Goal: Task Accomplishment & Management: Manage account settings

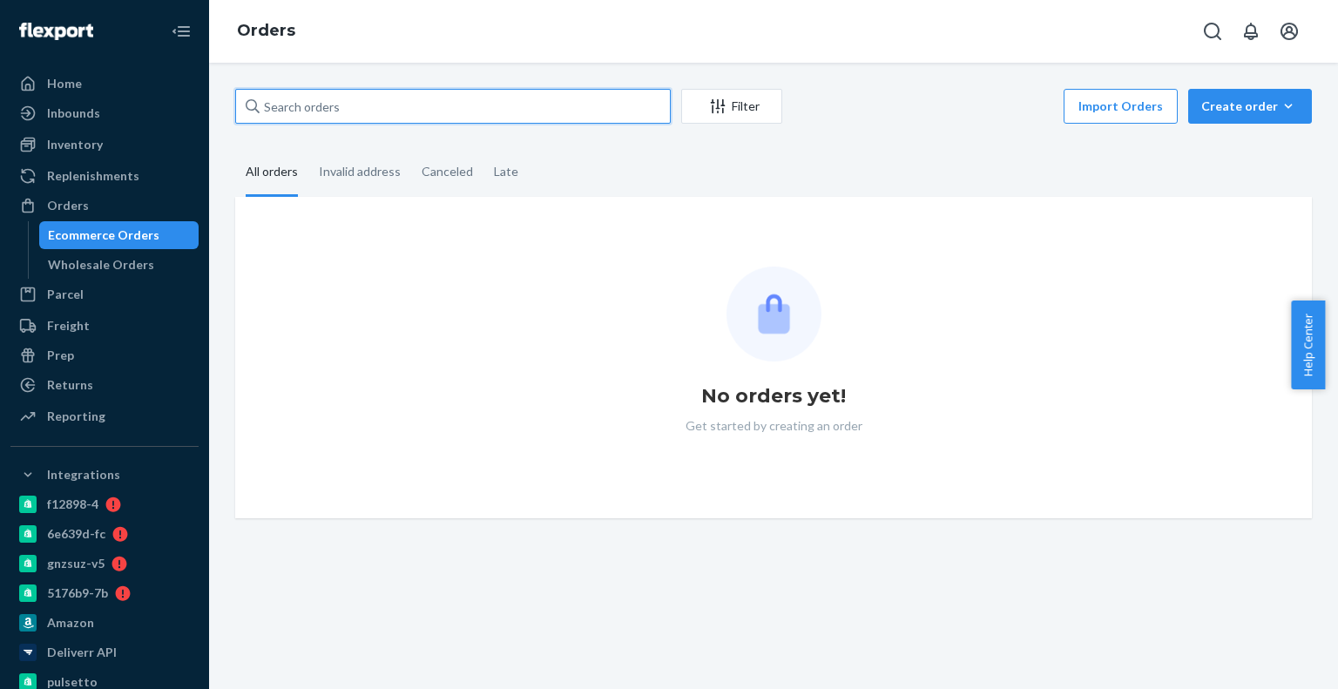
paste input "4174255"
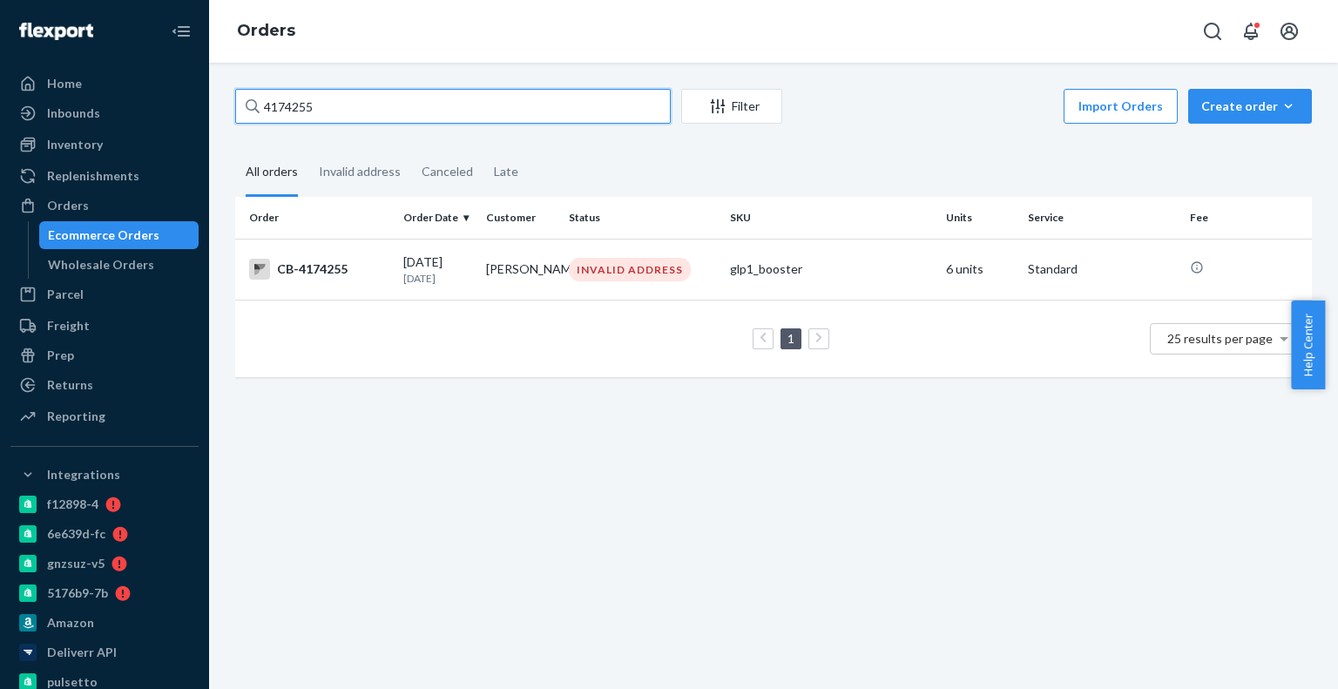
type input "4174255"
click at [537, 274] on td "[PERSON_NAME]" at bounding box center [520, 269] width 83 height 61
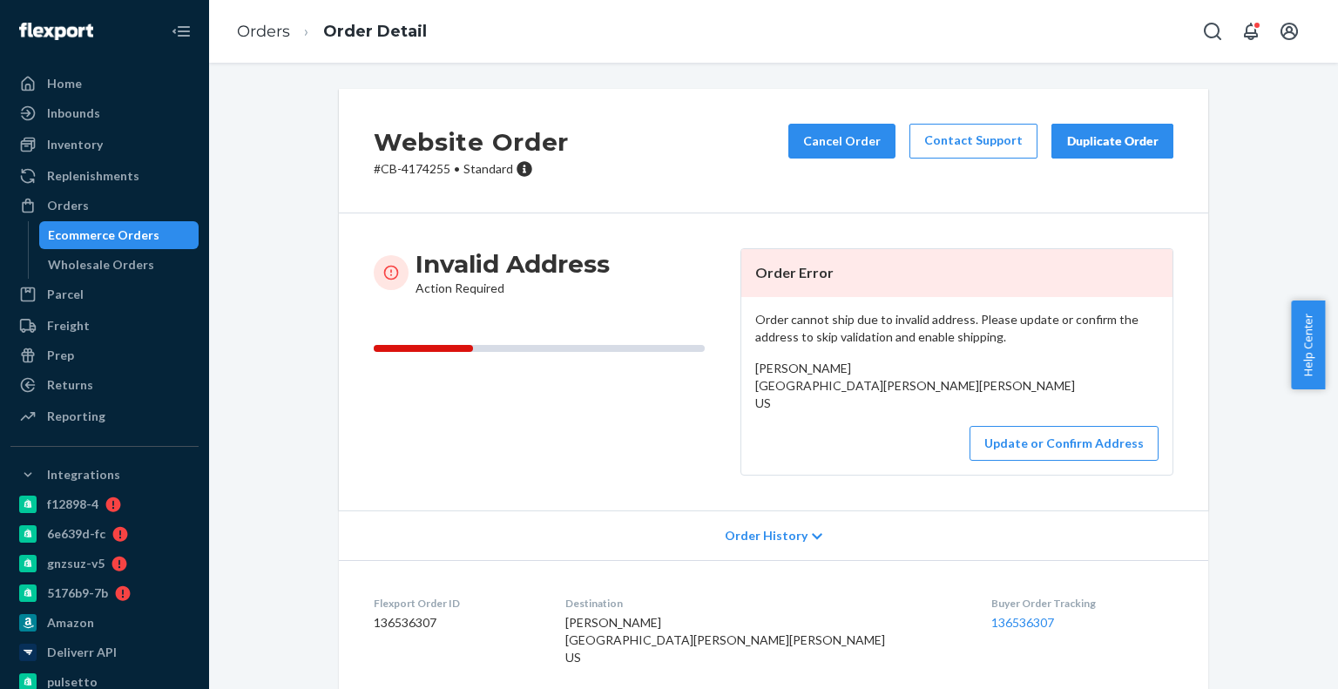
click at [139, 233] on div "Ecommerce Orders" at bounding box center [104, 235] width 112 height 17
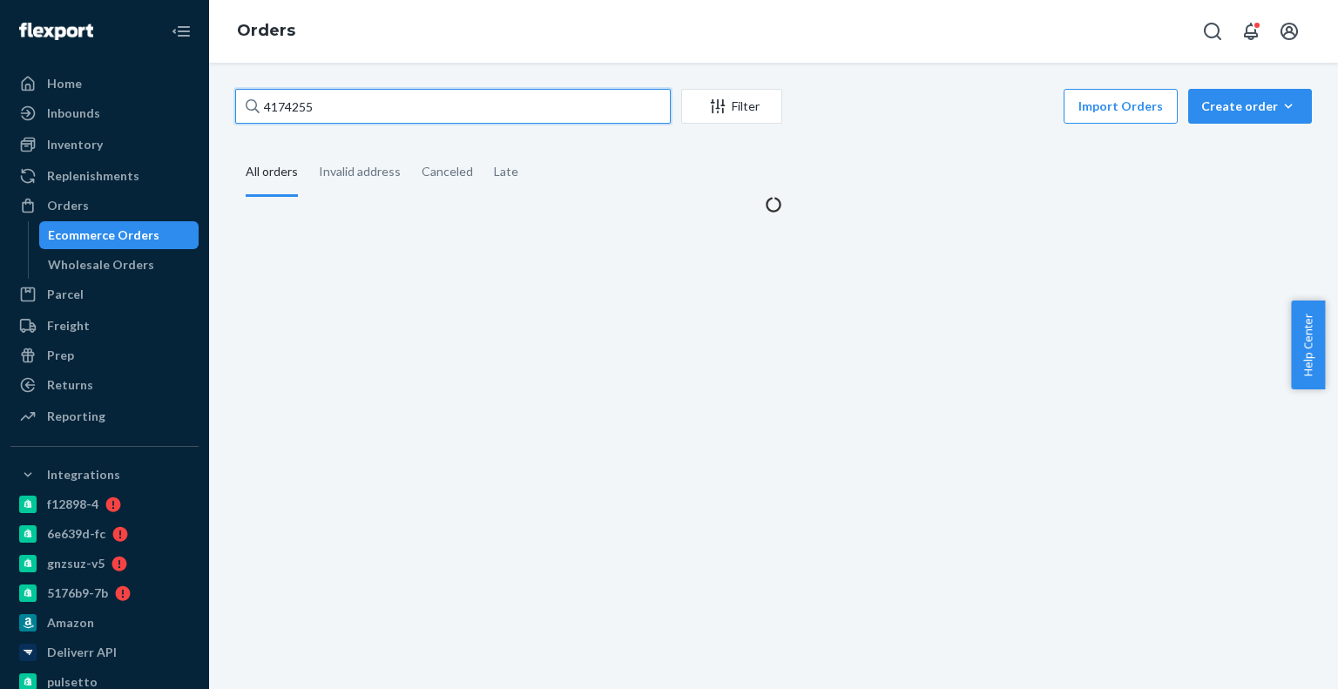
click at [351, 114] on input "4174255" at bounding box center [453, 106] width 436 height 35
paste input "1284"
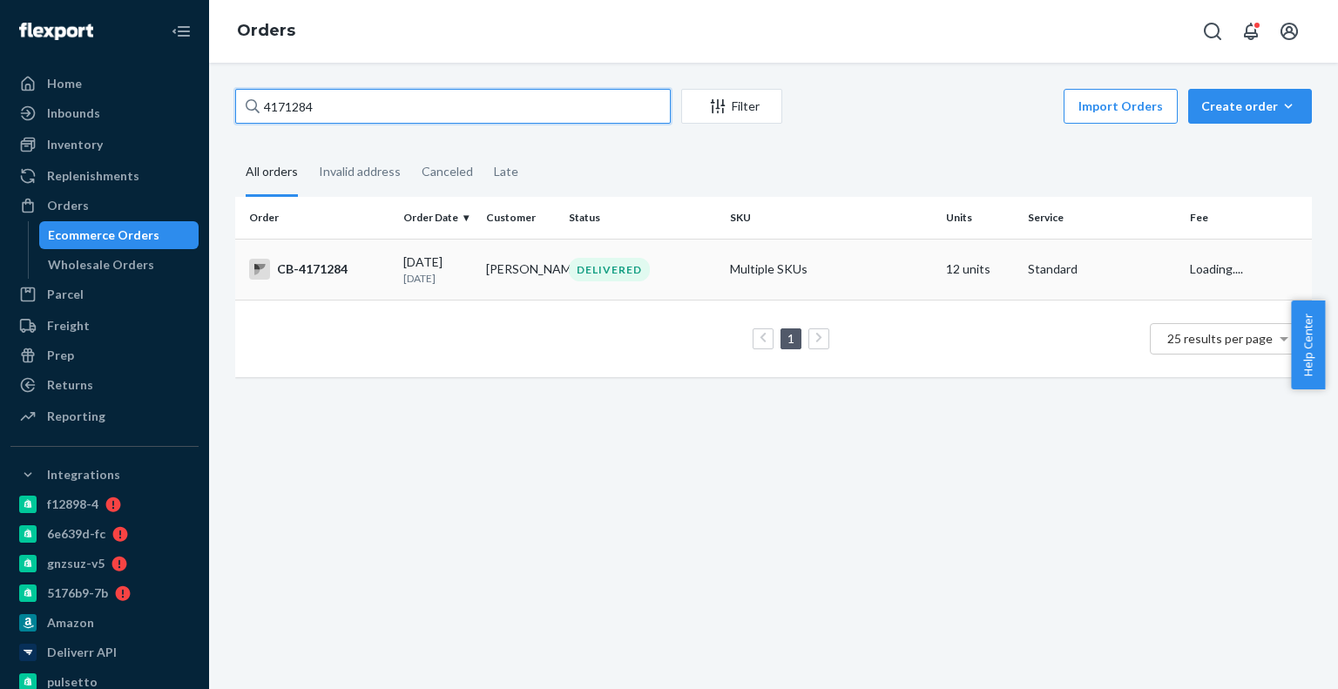
type input "4171284"
click at [408, 239] on td "[DATE] [DATE]" at bounding box center [437, 269] width 83 height 61
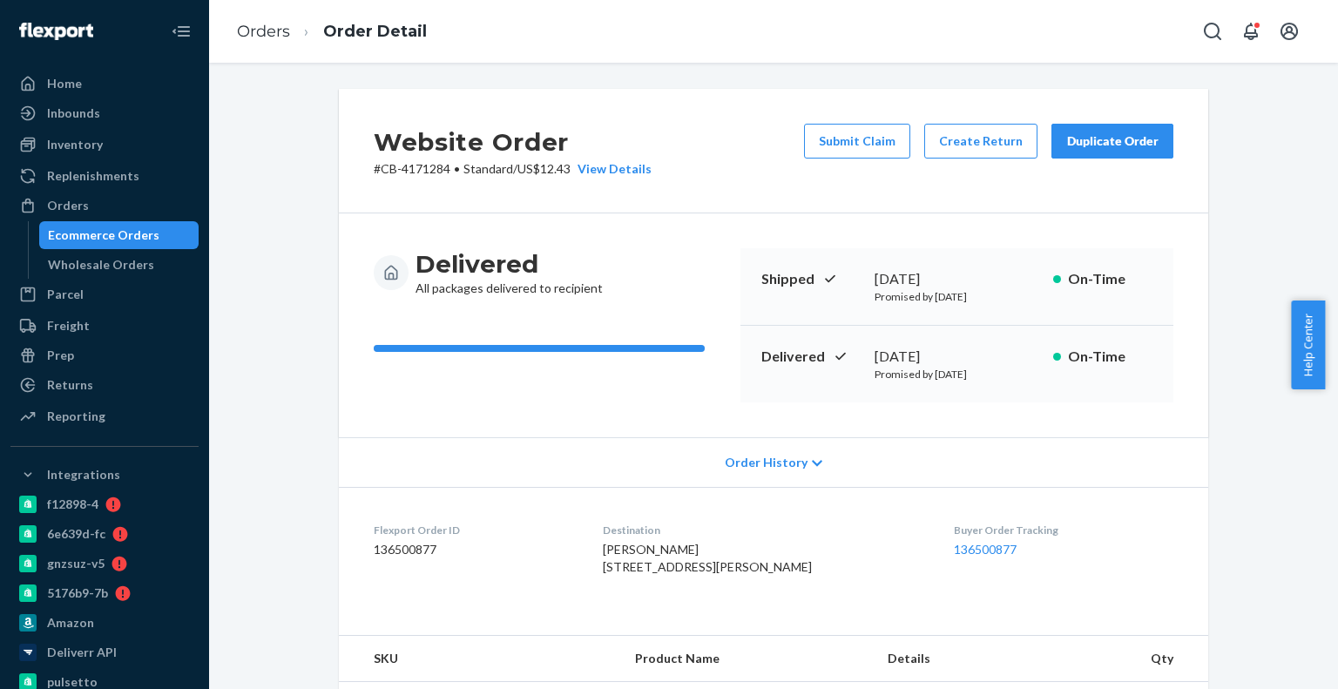
click at [877, 347] on div "[DATE]" at bounding box center [957, 357] width 165 height 20
copy div "[DATE]"
click at [139, 245] on div "Ecommerce Orders" at bounding box center [119, 235] width 157 height 24
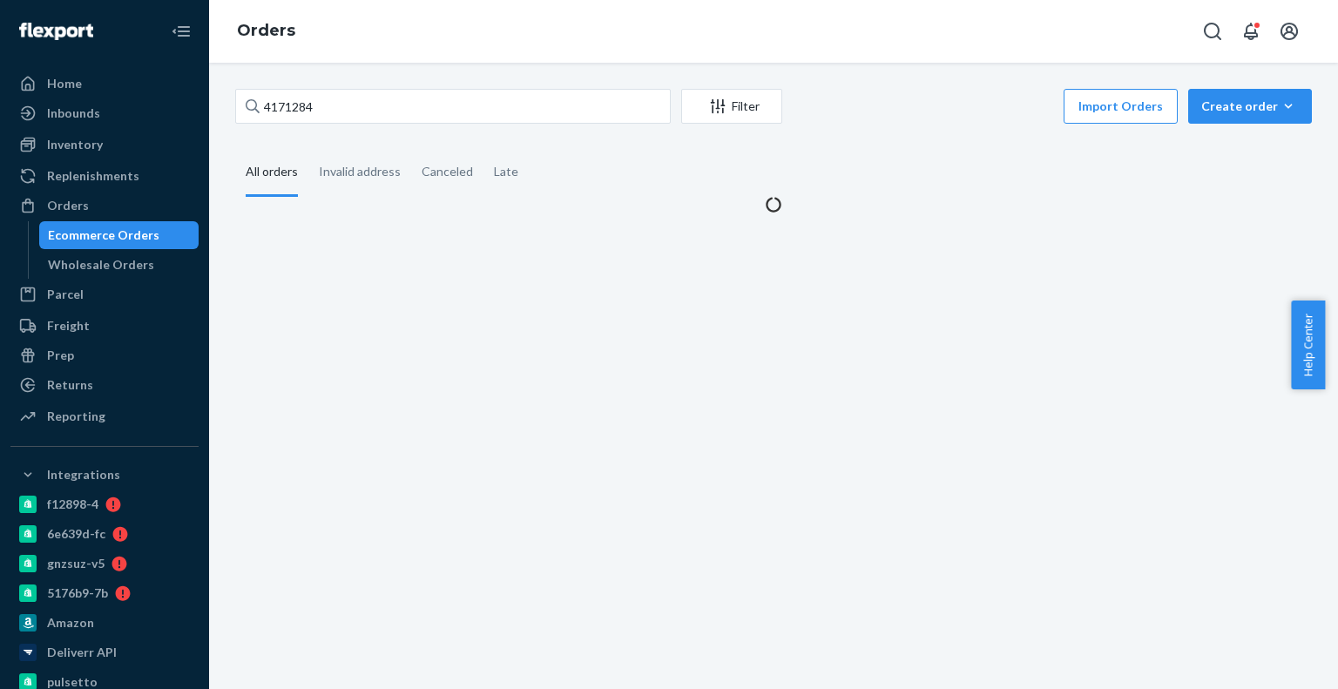
click at [356, 129] on div "4171284 Filter Import Orders Create order Ecommerce order Removal order All ord…" at bounding box center [773, 151] width 1103 height 125
drag, startPoint x: 356, startPoint y: 129, endPoint x: 362, endPoint y: 121, distance: 9.9
click at [358, 128] on div "4171284 Filter Import Orders Create order Ecommerce order Removal order All ord…" at bounding box center [773, 151] width 1103 height 125
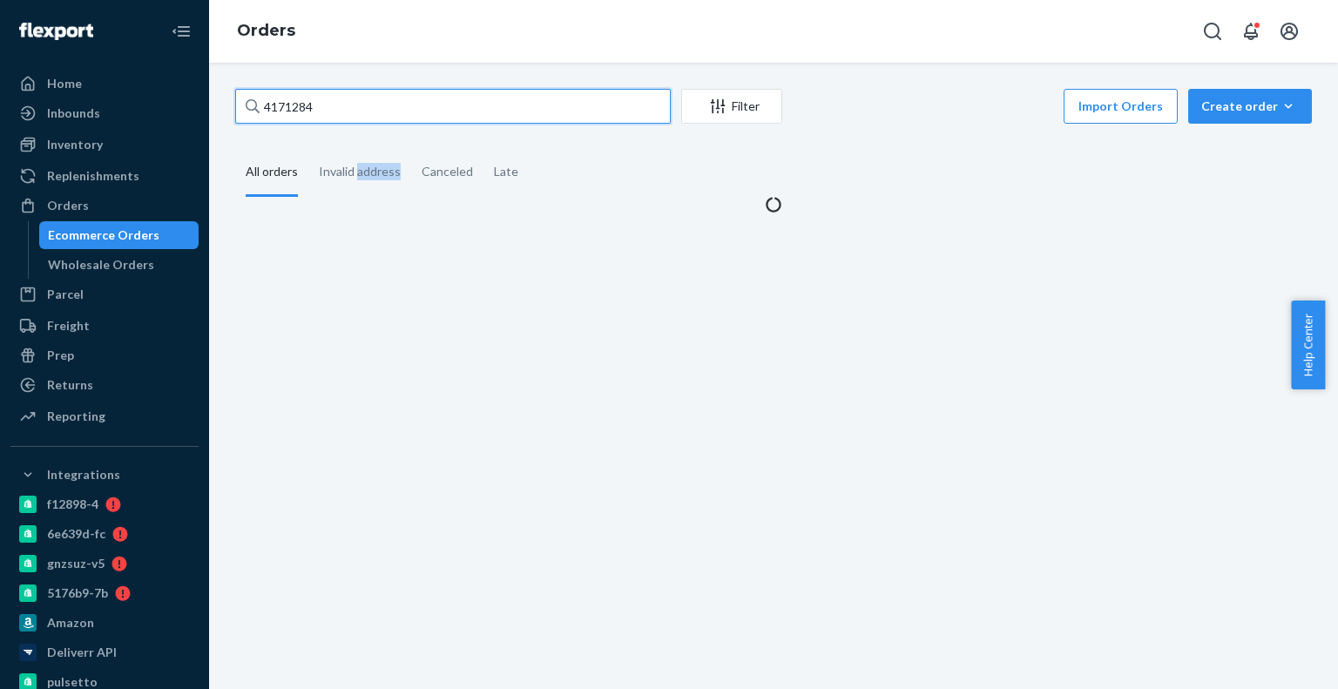
click at [371, 107] on input "4171284" at bounding box center [453, 106] width 436 height 35
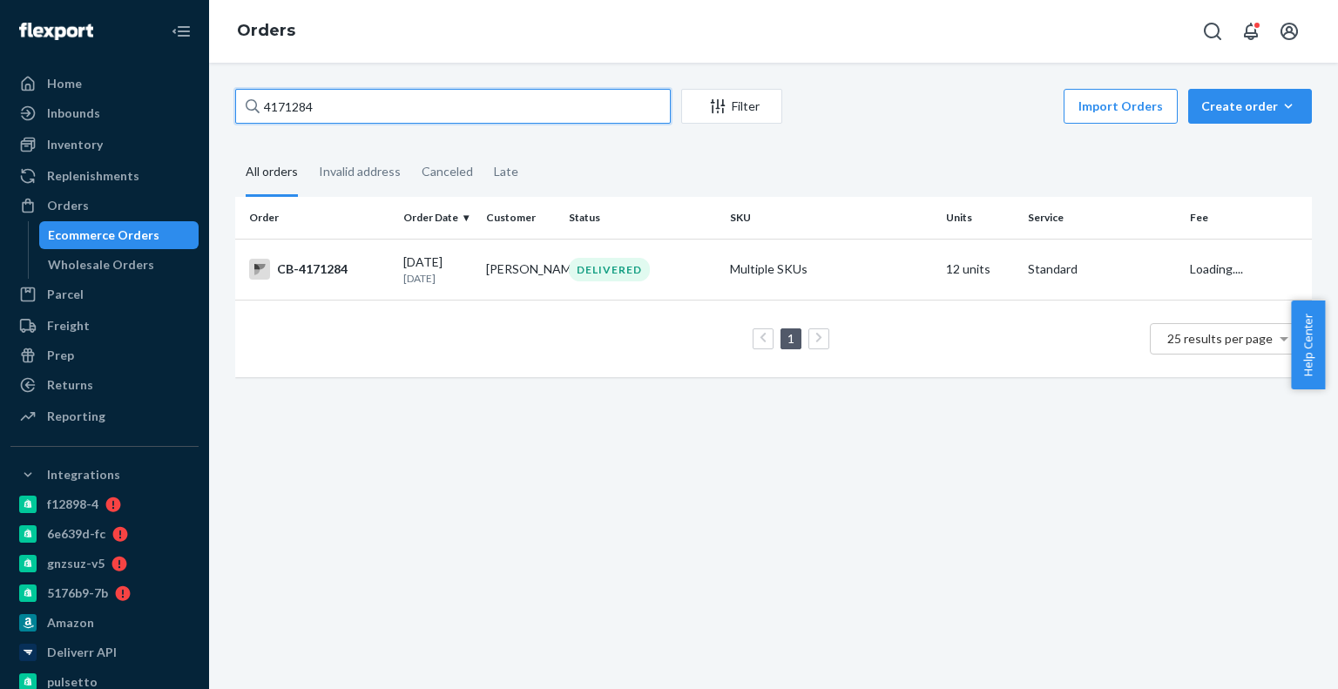
click at [371, 107] on input "4171284" at bounding box center [453, 106] width 436 height 35
paste input "213598"
type input "4213598"
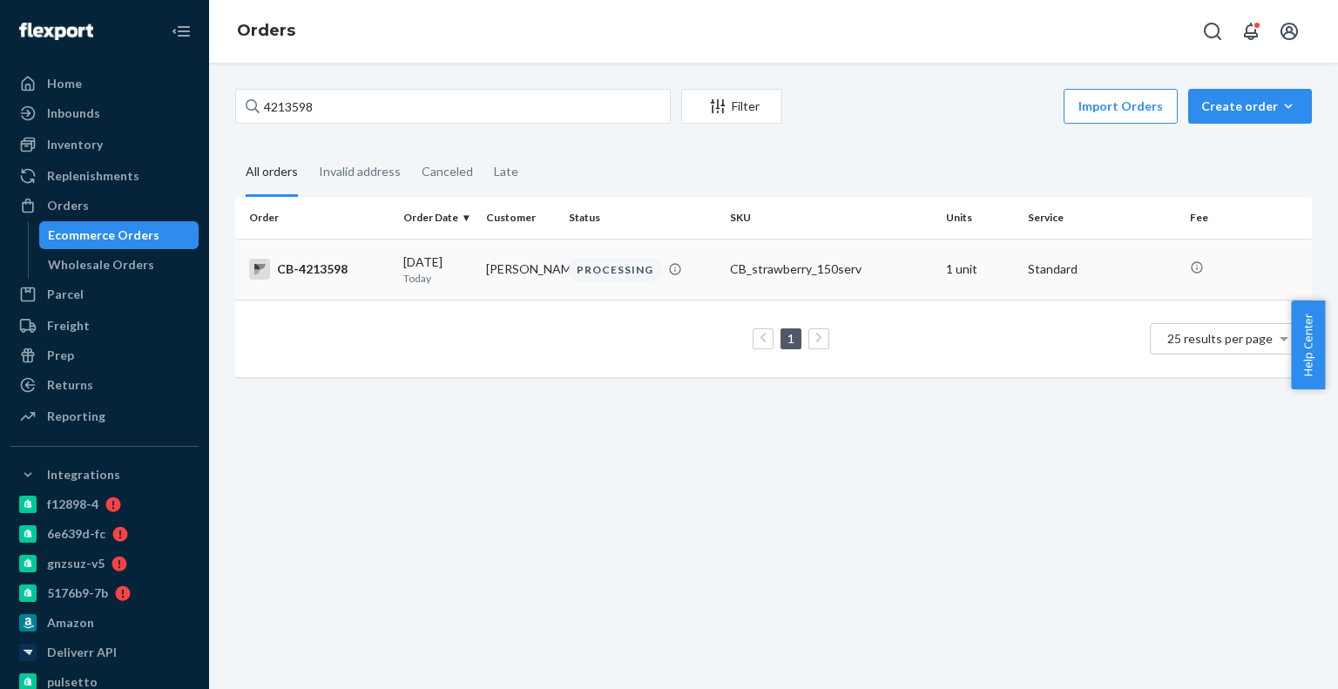
click at [748, 272] on div "CB_strawberry_150serv" at bounding box center [830, 269] width 201 height 17
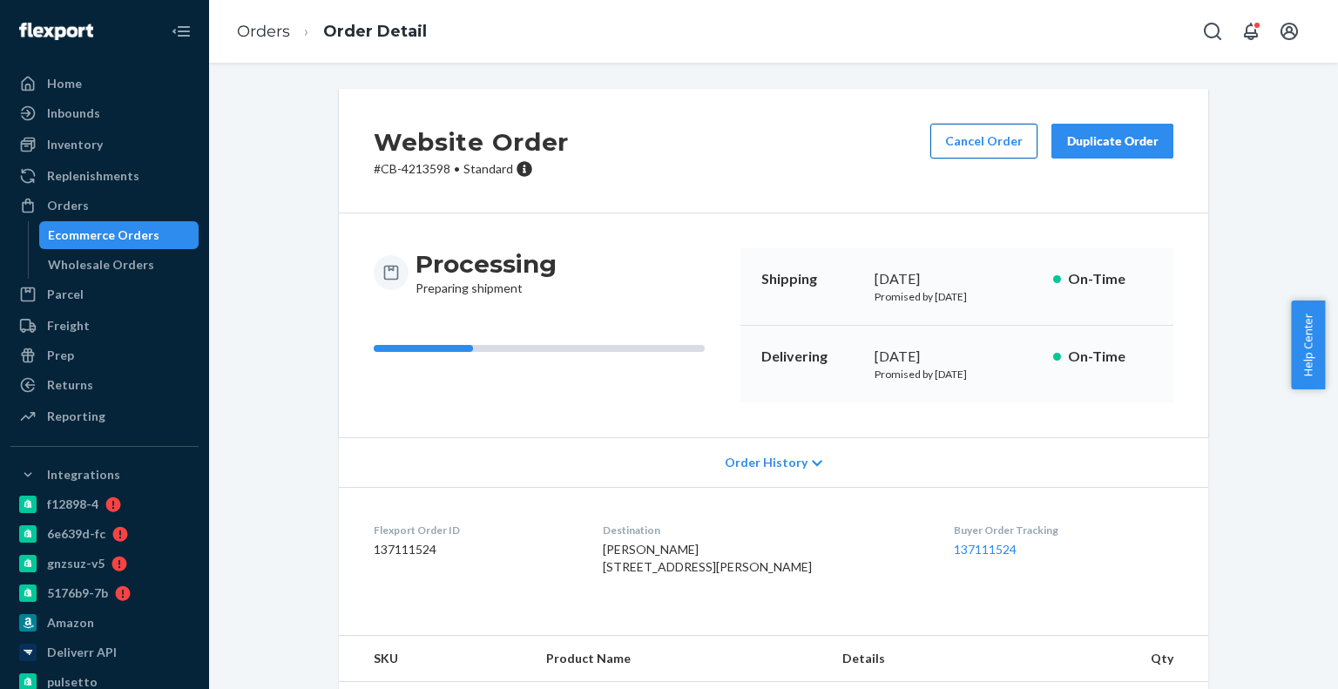
click at [973, 131] on button "Cancel Order" at bounding box center [983, 141] width 107 height 35
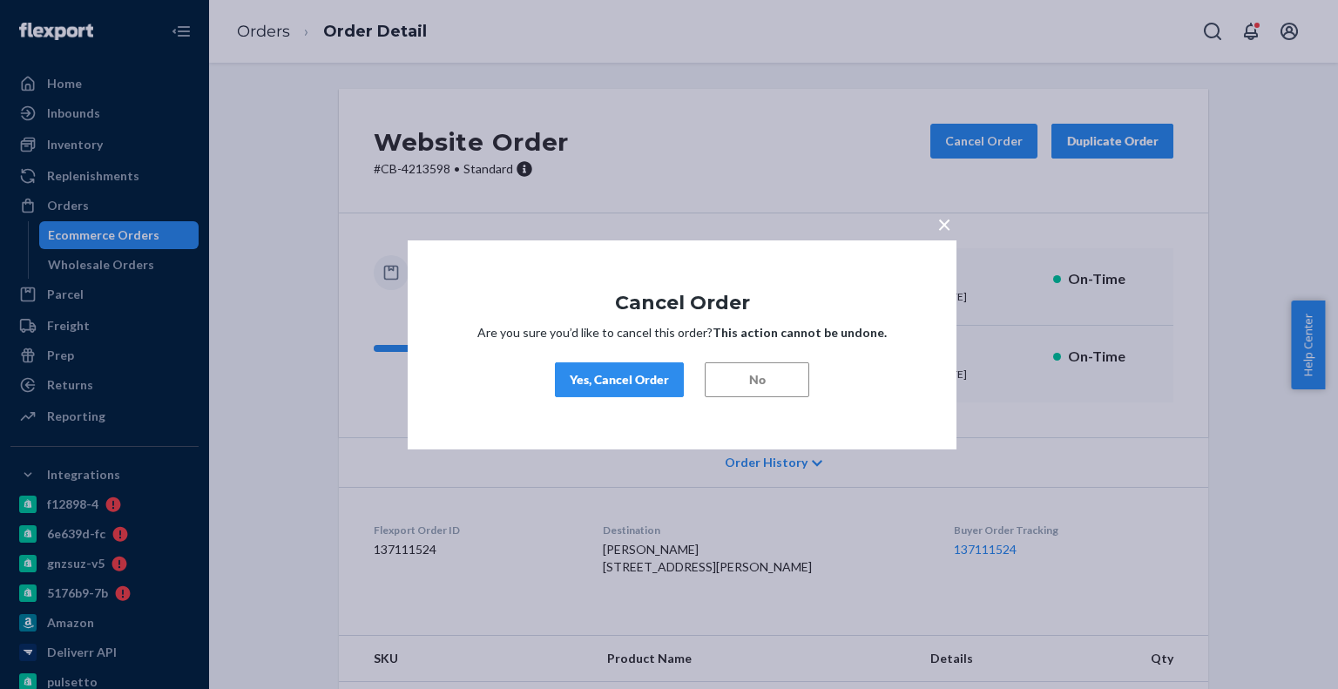
drag, startPoint x: 633, startPoint y: 376, endPoint x: 623, endPoint y: 313, distance: 63.5
click at [633, 376] on div "Yes, Cancel Order" at bounding box center [619, 379] width 99 height 17
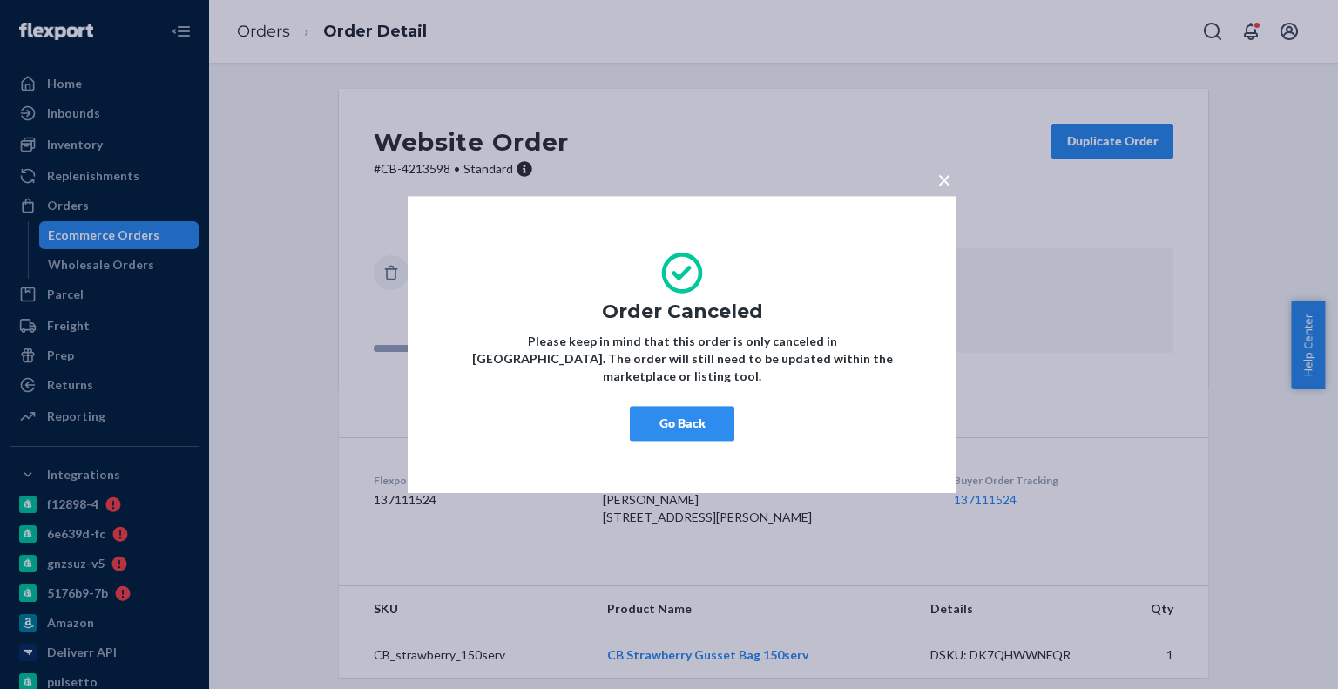
click at [709, 410] on button "Go Back" at bounding box center [682, 423] width 105 height 35
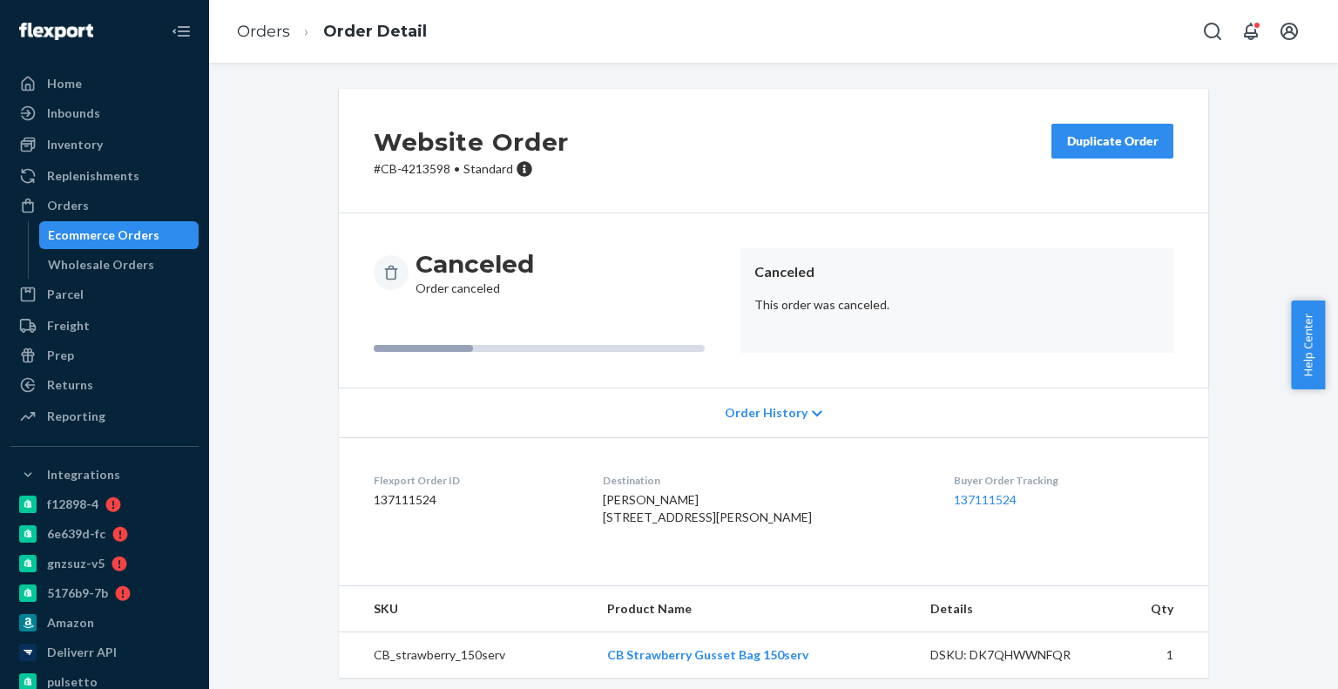
drag, startPoint x: 150, startPoint y: 235, endPoint x: 186, endPoint y: 193, distance: 55.0
click at [150, 235] on div "Ecommerce Orders" at bounding box center [104, 235] width 112 height 17
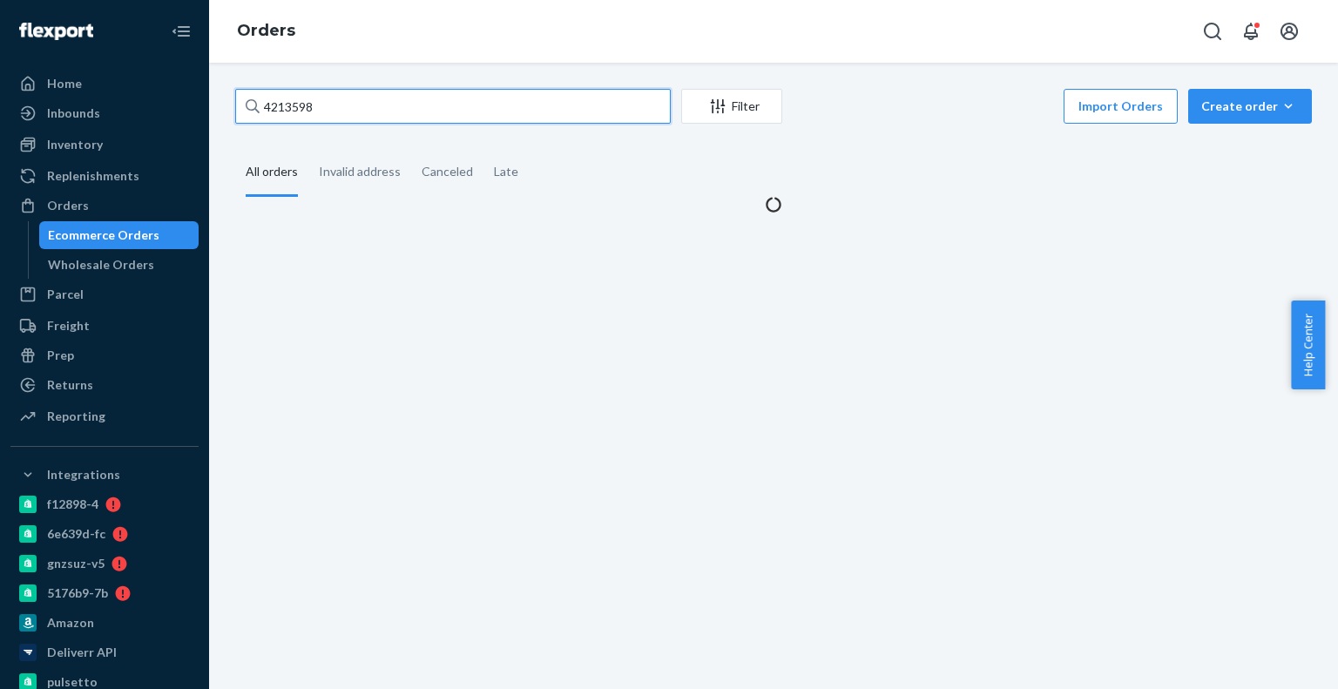
click at [330, 90] on input "4213598" at bounding box center [453, 106] width 436 height 35
paste input "117673"
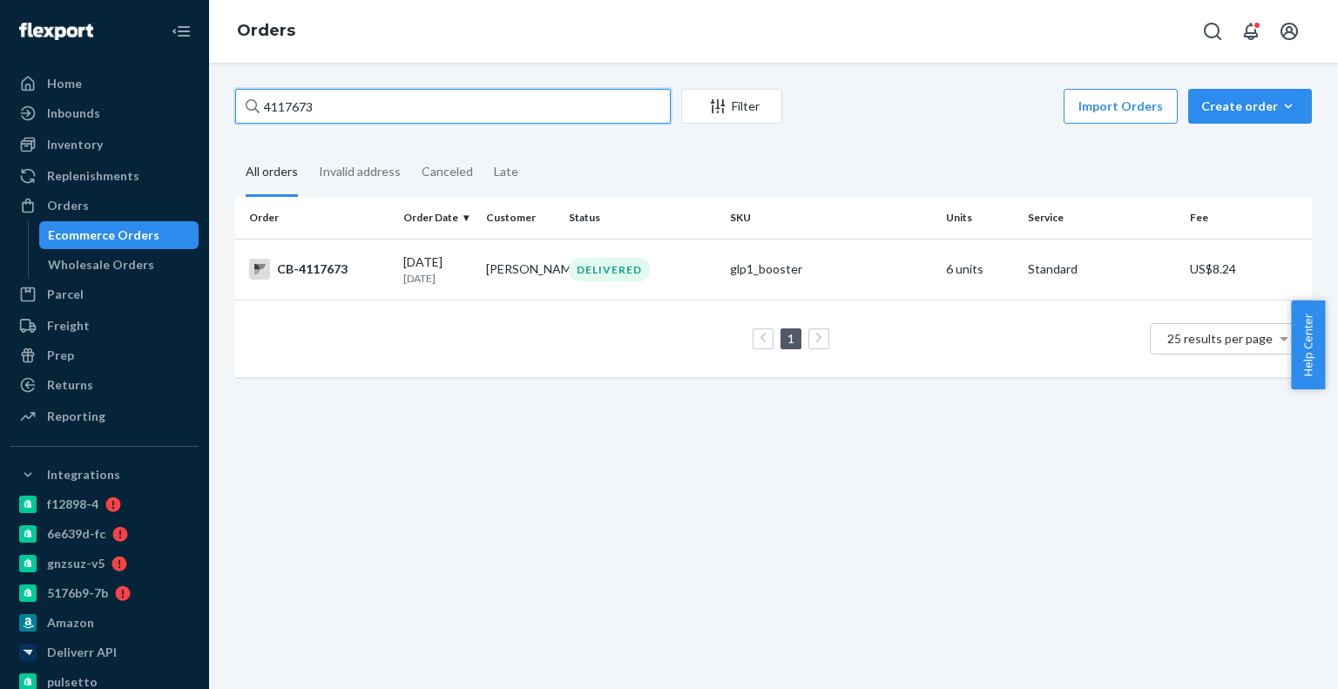
type input "4117673"
click at [420, 282] on p "[DATE]" at bounding box center [437, 278] width 69 height 15
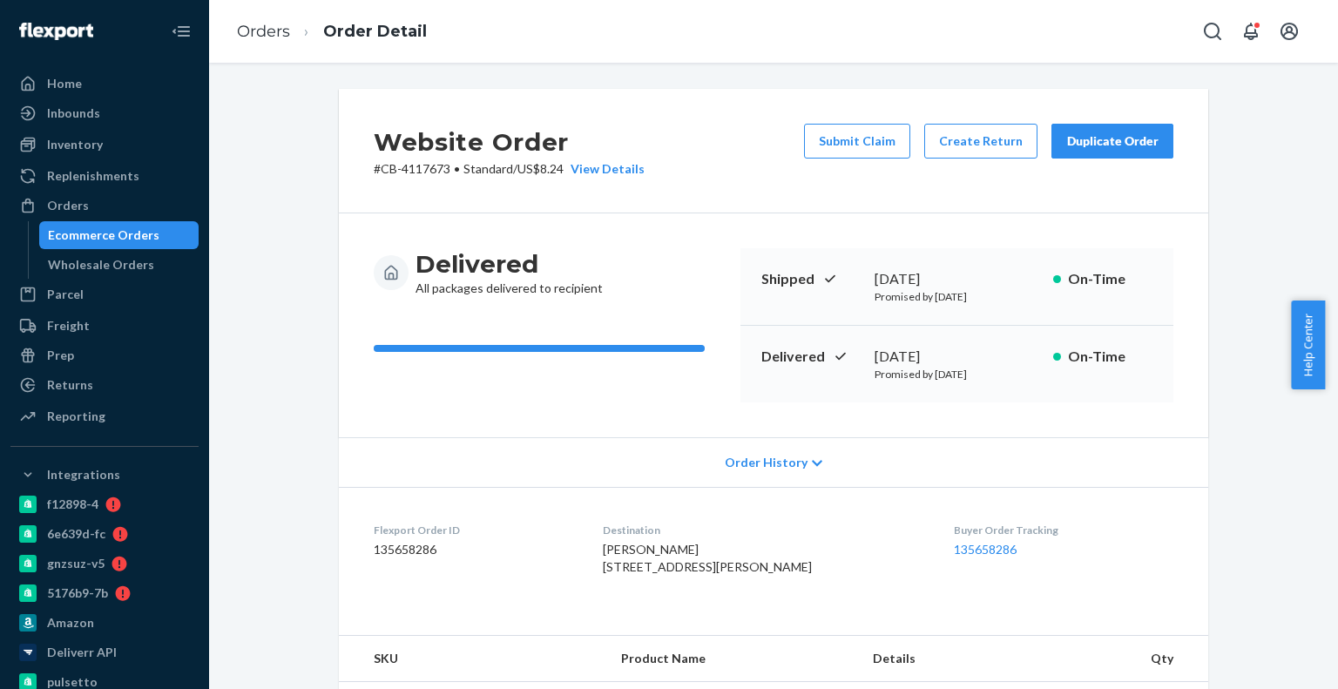
drag, startPoint x: 928, startPoint y: 369, endPoint x: 942, endPoint y: 353, distance: 21.0
click at [928, 369] on p "Promised by [DATE]" at bounding box center [957, 374] width 165 height 15
click at [944, 348] on div "[DATE]" at bounding box center [957, 357] width 165 height 20
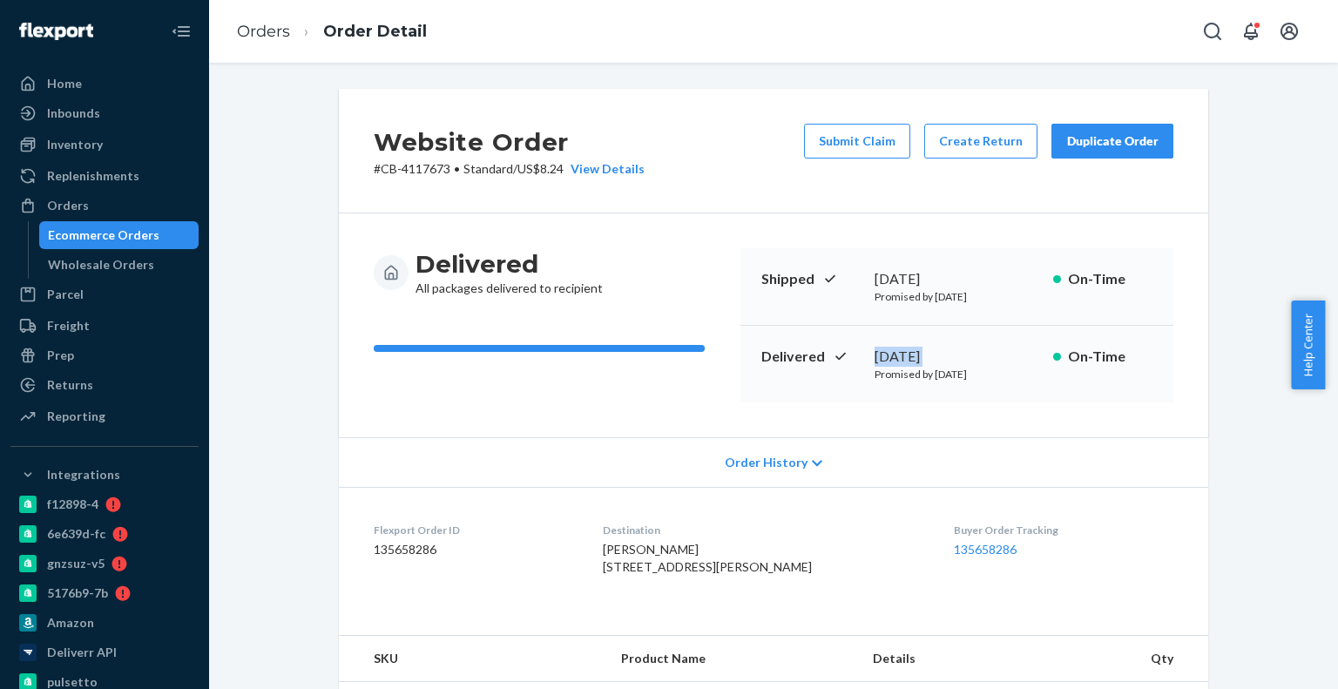
copy div "[DATE]"
click at [954, 545] on link "135658286" at bounding box center [985, 549] width 63 height 15
click at [125, 236] on div "Ecommerce Orders" at bounding box center [104, 235] width 112 height 17
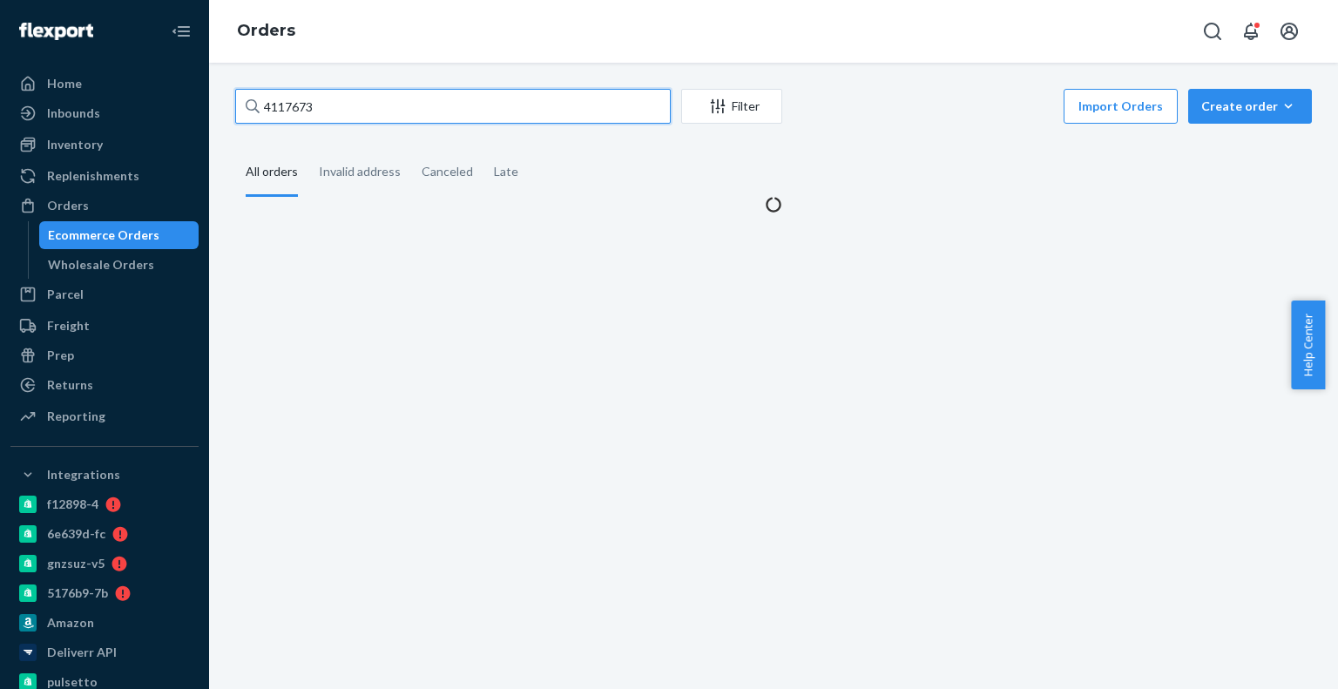
click at [397, 100] on input "4117673" at bounding box center [453, 106] width 436 height 35
paste input "211821"
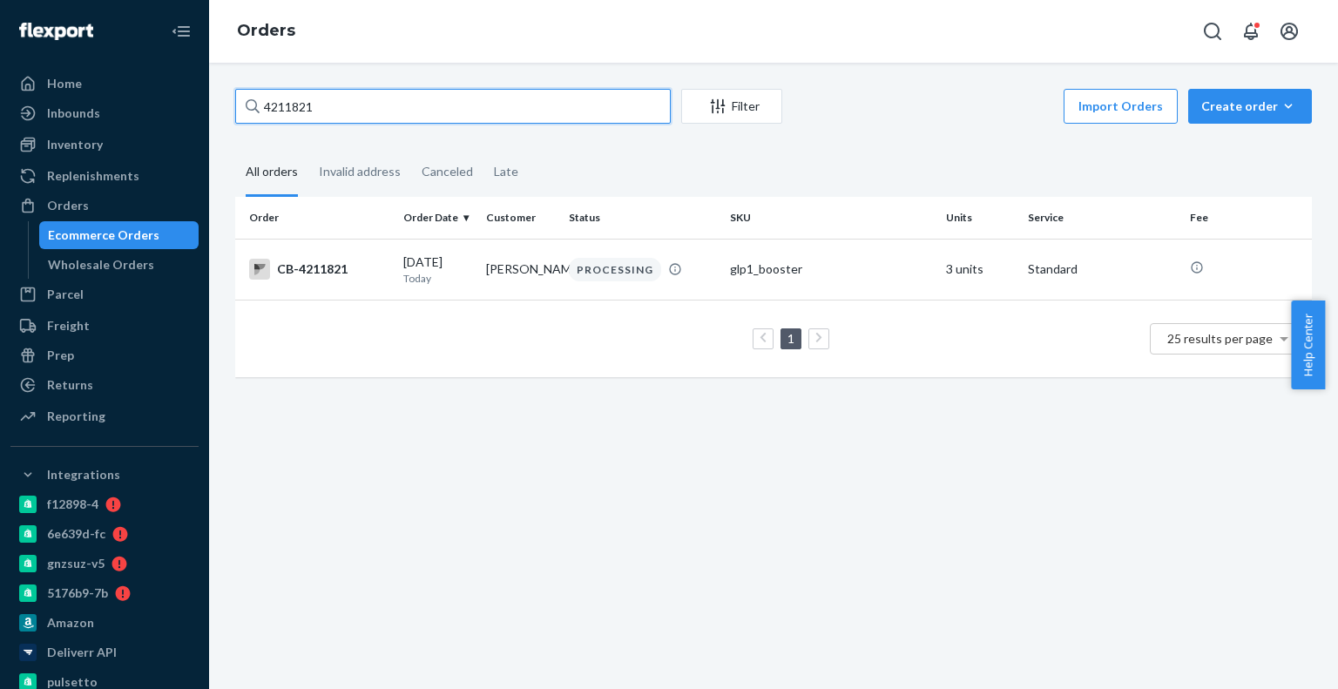
type input "4211821"
click at [483, 282] on td "[PERSON_NAME]" at bounding box center [520, 269] width 83 height 61
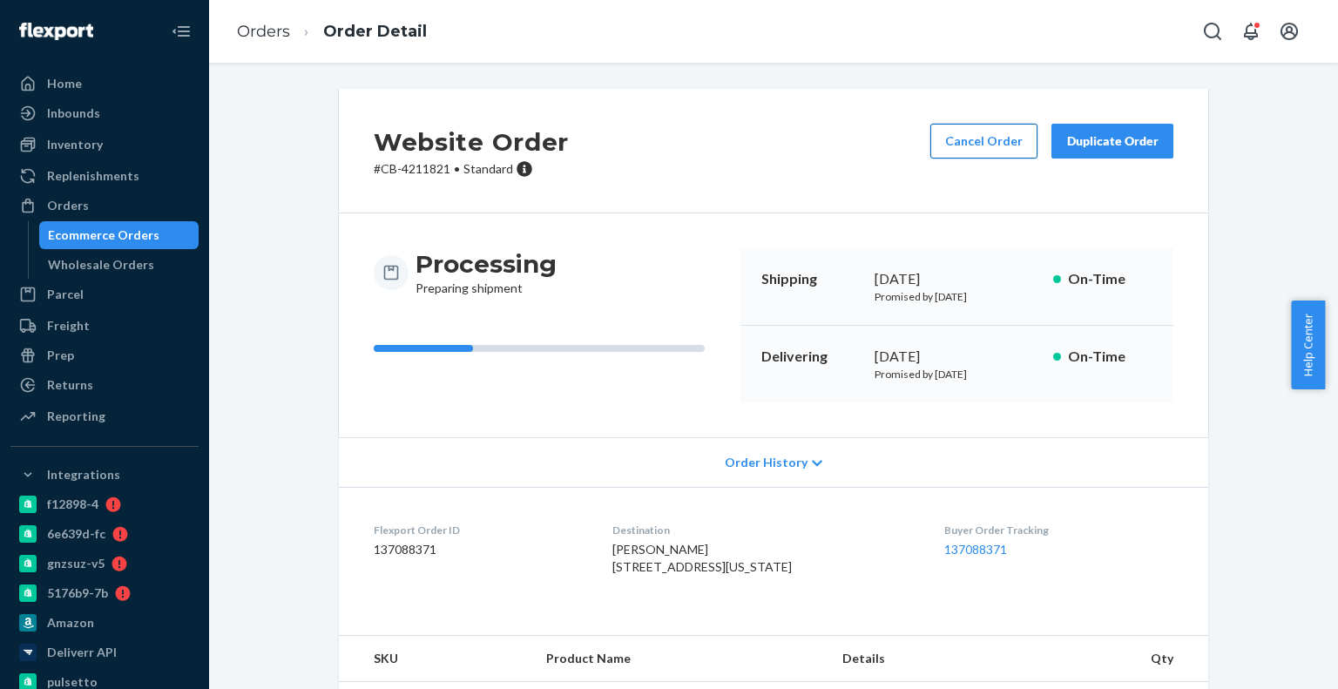
click at [981, 158] on button "Cancel Order" at bounding box center [983, 141] width 107 height 35
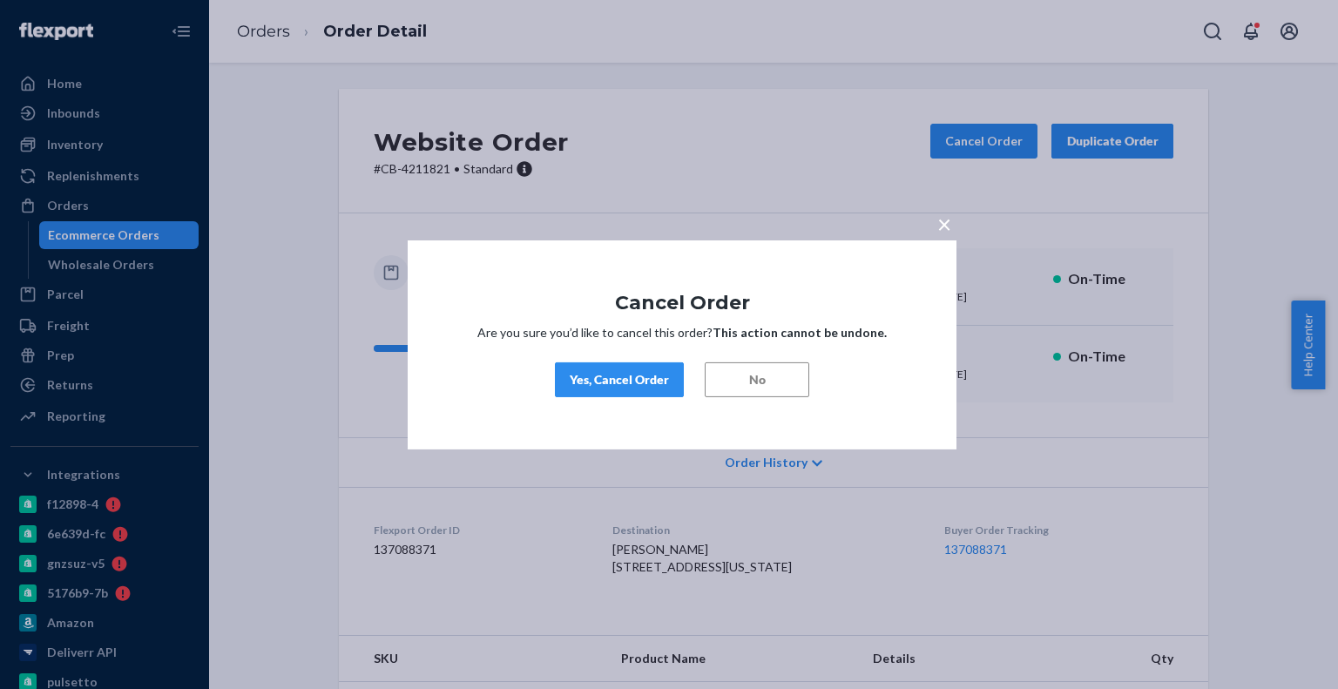
click at [610, 372] on div "Yes, Cancel Order" at bounding box center [619, 379] width 99 height 17
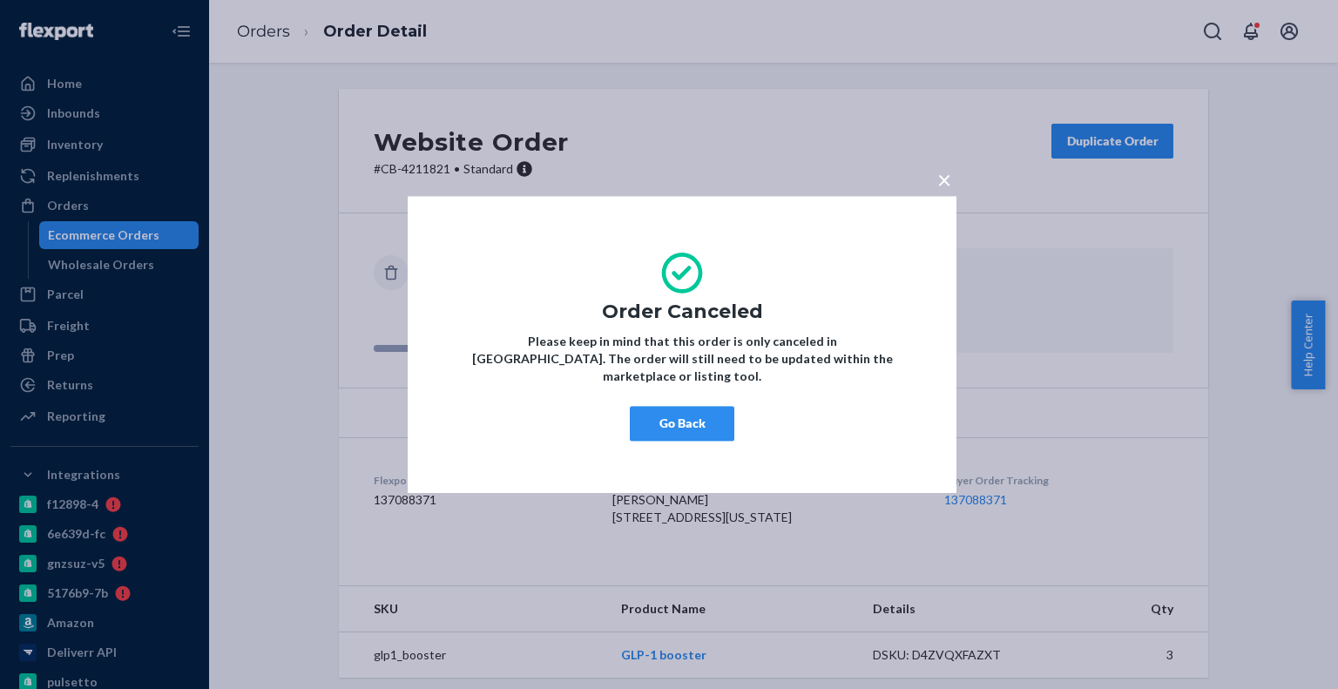
drag, startPoint x: 678, startPoint y: 418, endPoint x: 442, endPoint y: 328, distance: 252.9
click at [678, 417] on button "Go Back" at bounding box center [682, 423] width 105 height 35
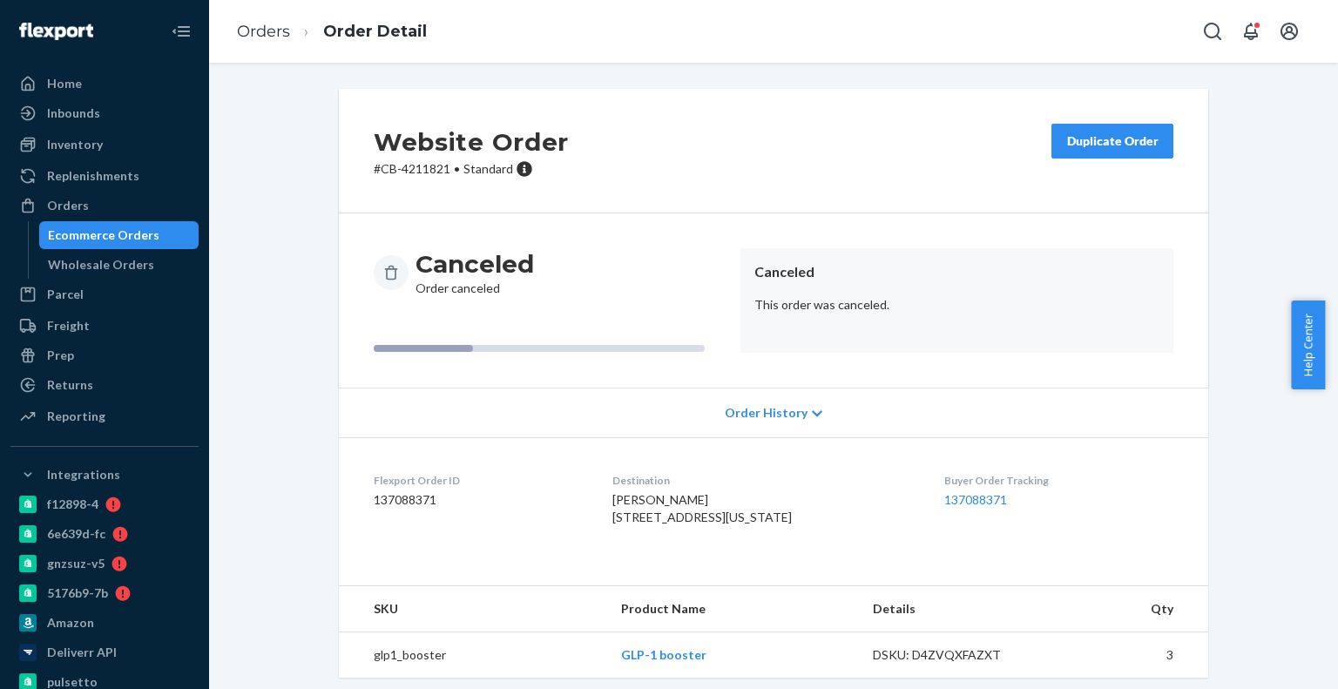
click at [147, 232] on div "Ecommerce Orders" at bounding box center [104, 235] width 112 height 17
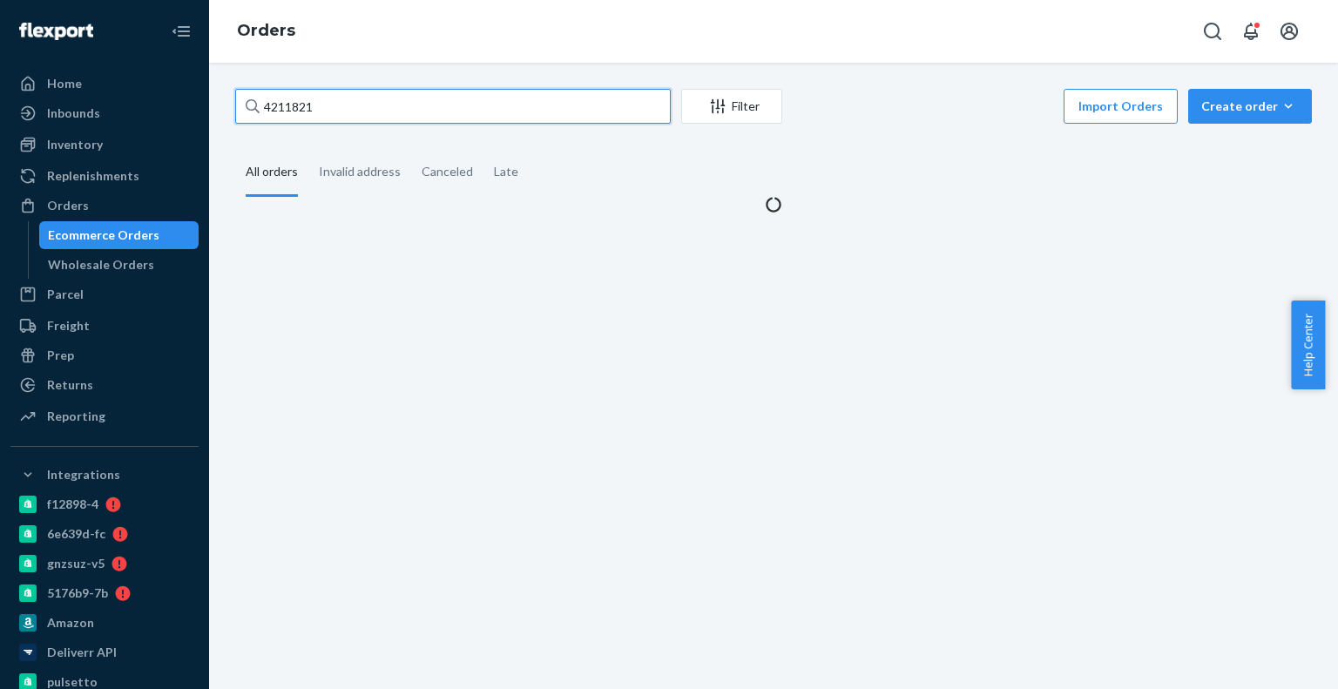
click at [368, 115] on input "4211821" at bounding box center [453, 106] width 436 height 35
paste input "4675"
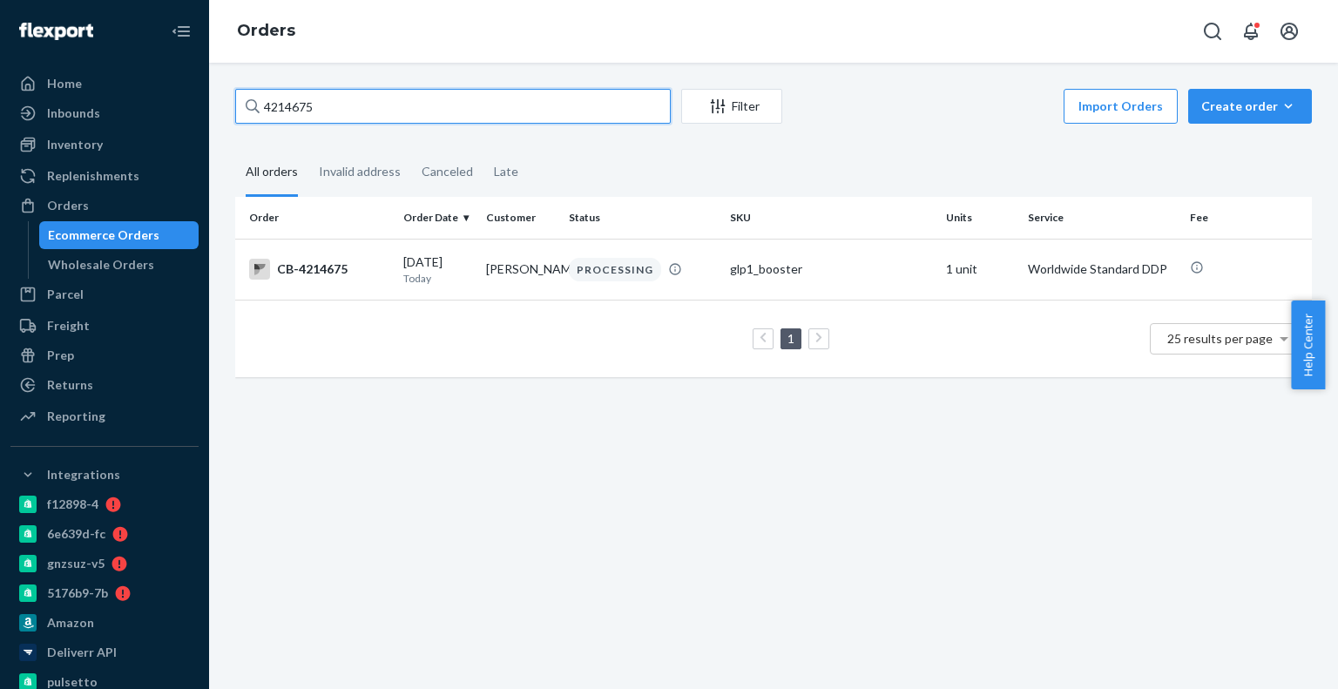
type input "4214675"
click at [488, 281] on td "[PERSON_NAME]" at bounding box center [520, 269] width 83 height 61
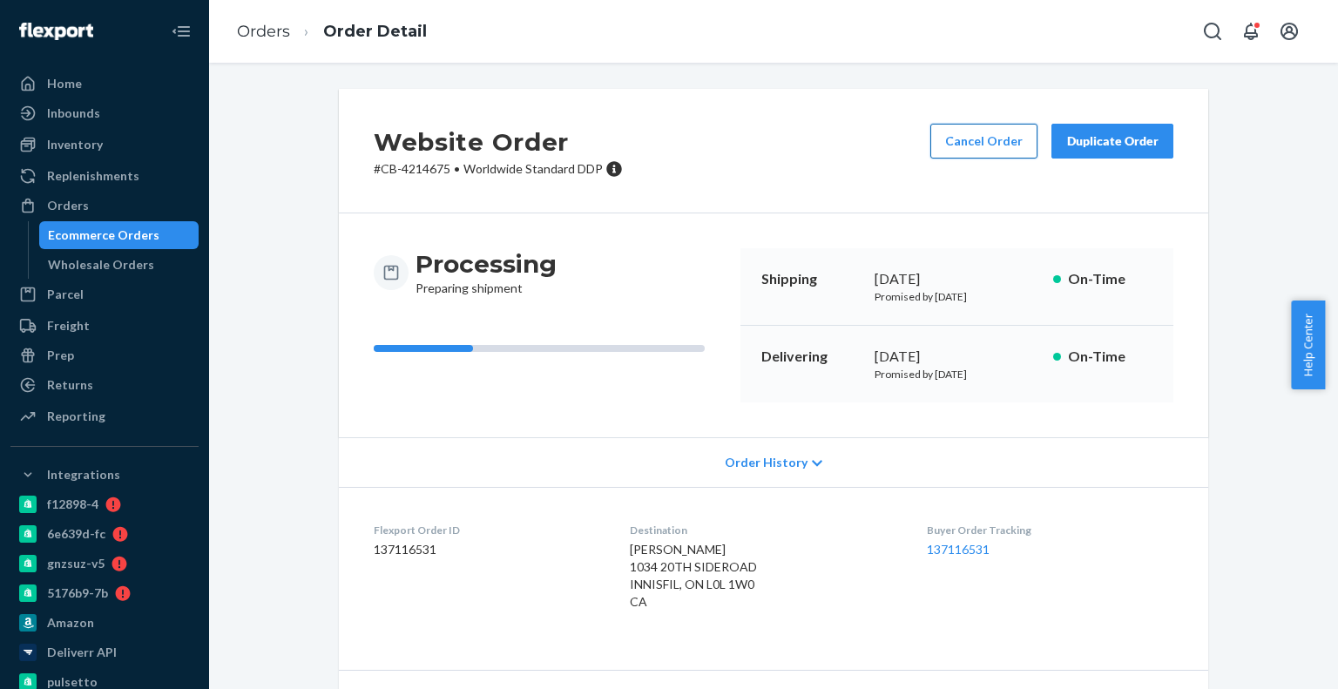
click at [1011, 149] on button "Cancel Order" at bounding box center [983, 141] width 107 height 35
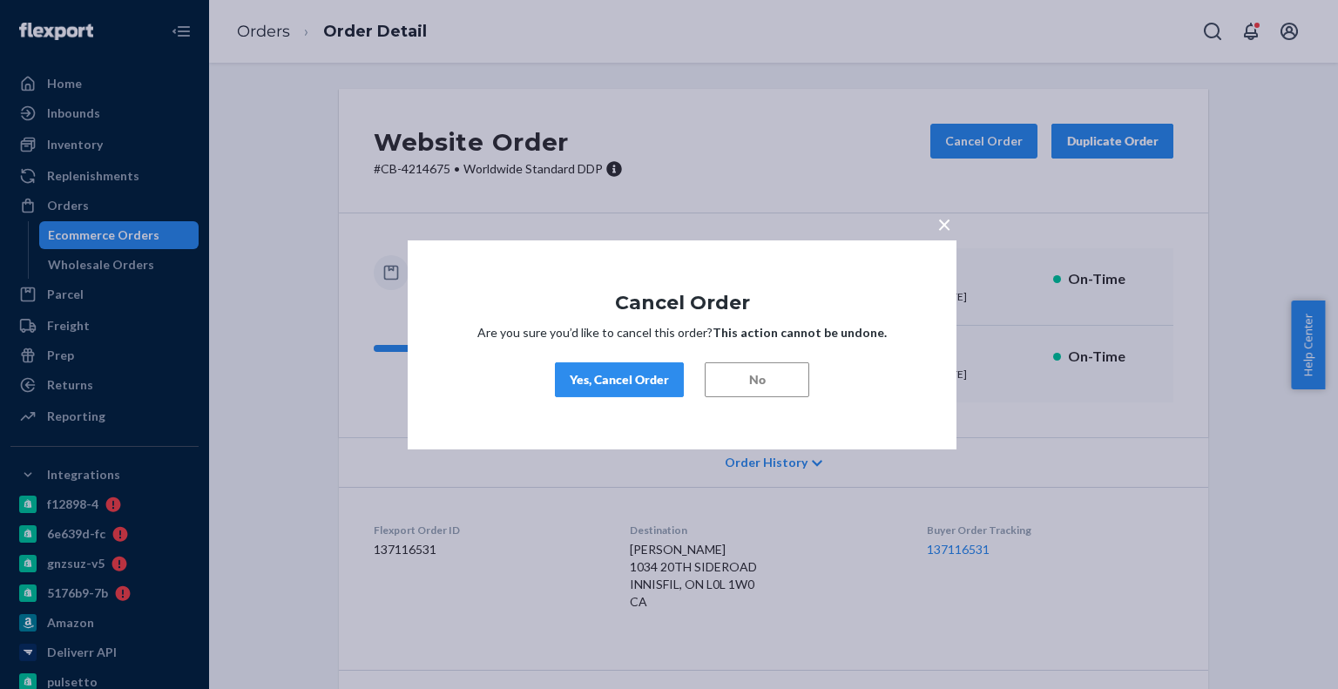
click at [665, 391] on button "Yes, Cancel Order" at bounding box center [619, 379] width 129 height 35
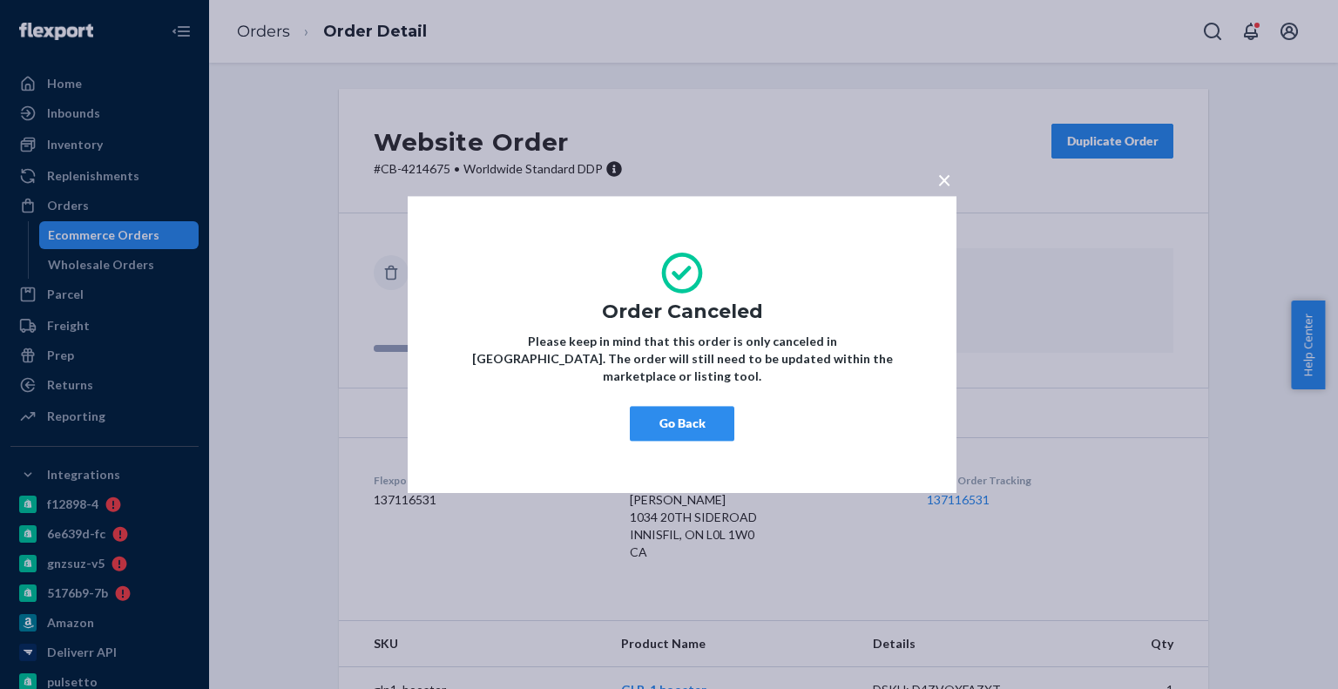
click at [713, 417] on button "Go Back" at bounding box center [682, 423] width 105 height 35
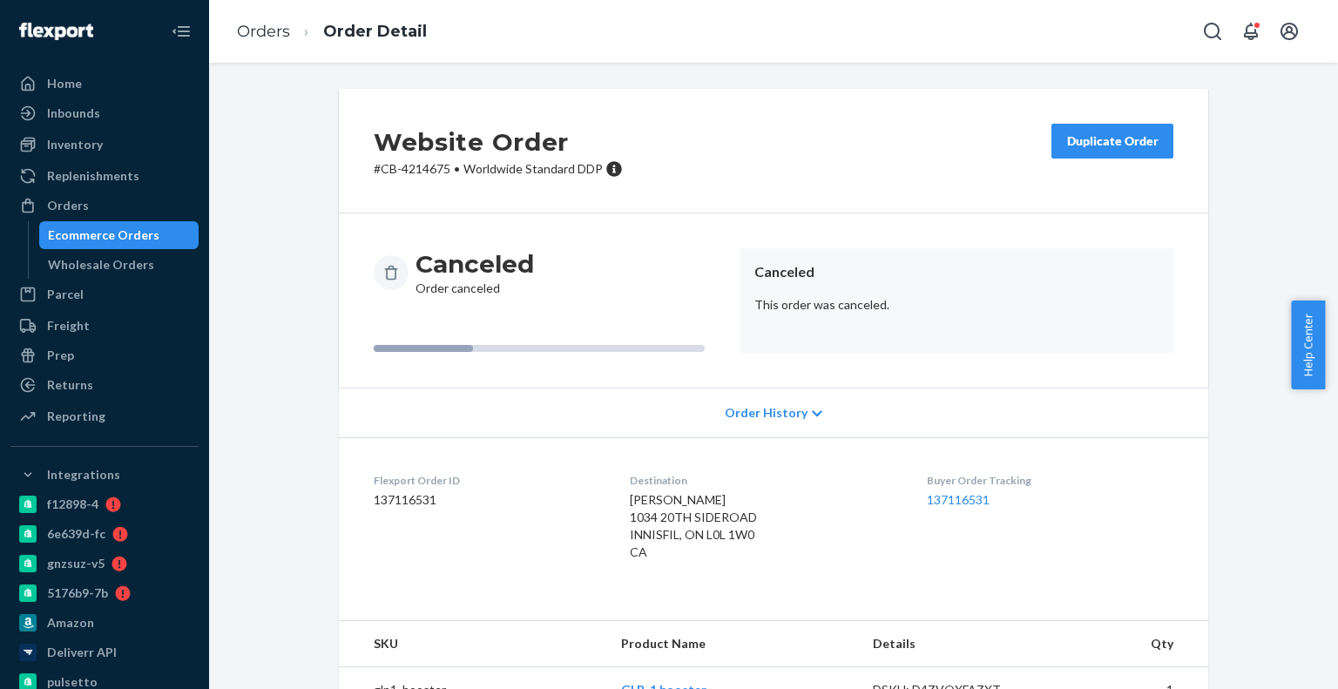
click at [170, 227] on div "Ecommerce Orders" at bounding box center [119, 235] width 157 height 24
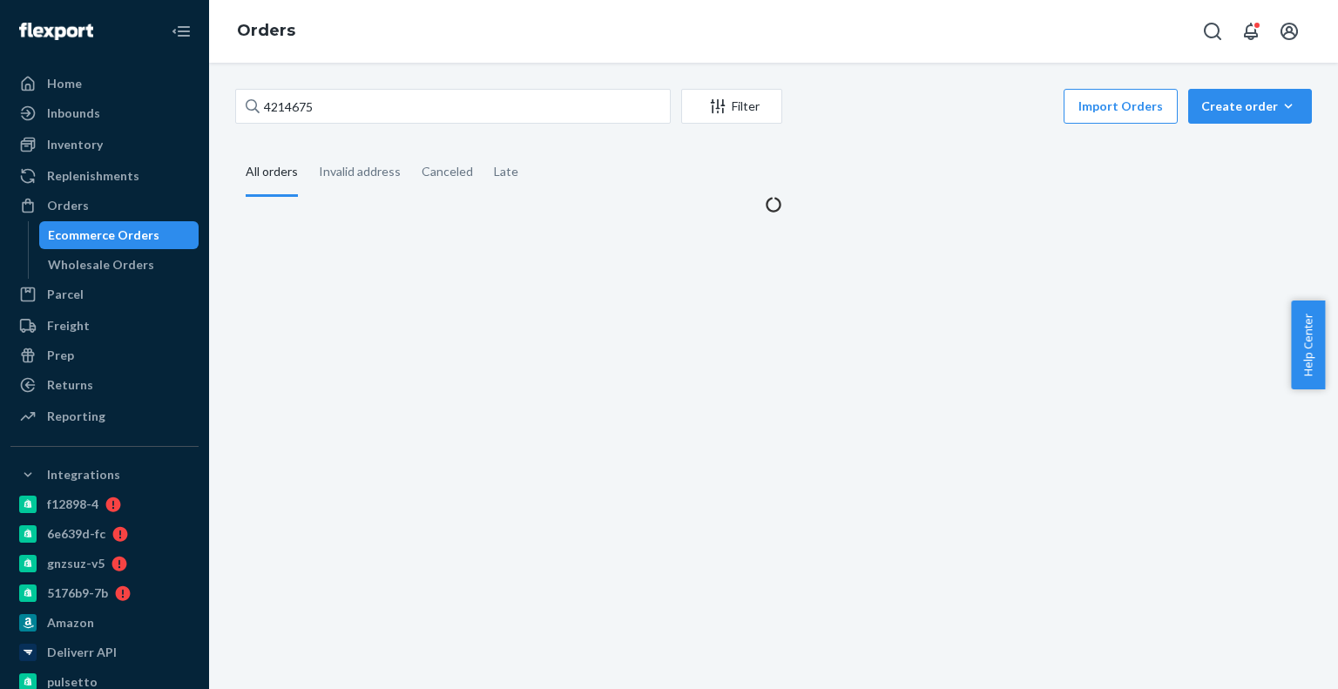
click at [318, 132] on div "4214675 Filter Import Orders Create order Ecommerce order Removal order All ord…" at bounding box center [773, 151] width 1103 height 125
click at [340, 100] on input "4214675" at bounding box center [453, 106] width 436 height 35
paste input "191624"
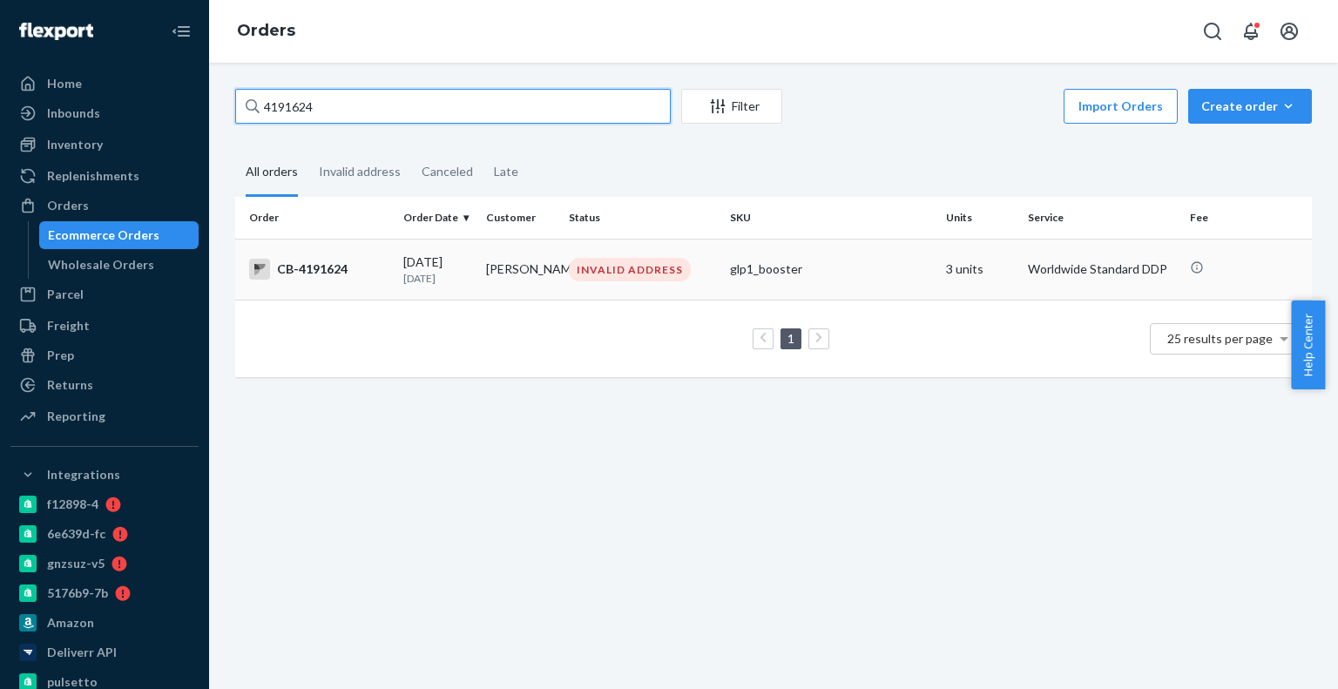
type input "4191624"
click at [464, 257] on div "[DATE] [DATE]" at bounding box center [437, 270] width 69 height 32
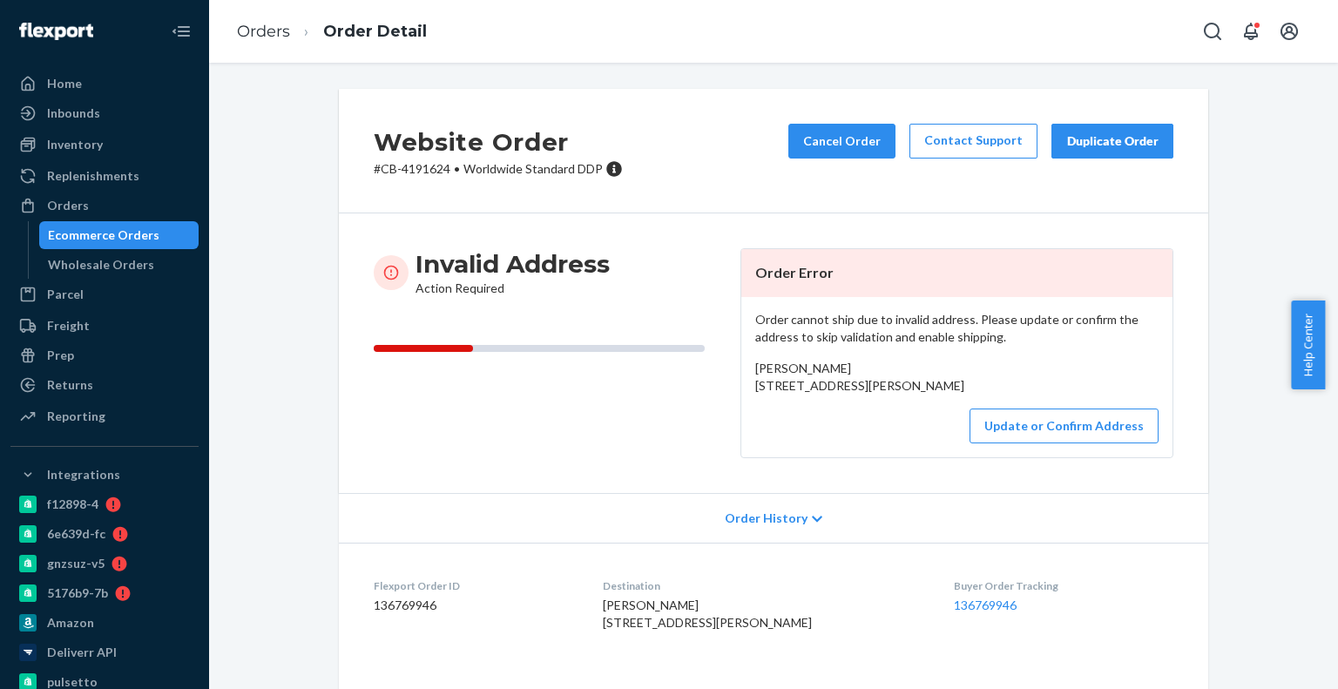
click at [153, 223] on div "Ecommerce Orders" at bounding box center [119, 235] width 157 height 24
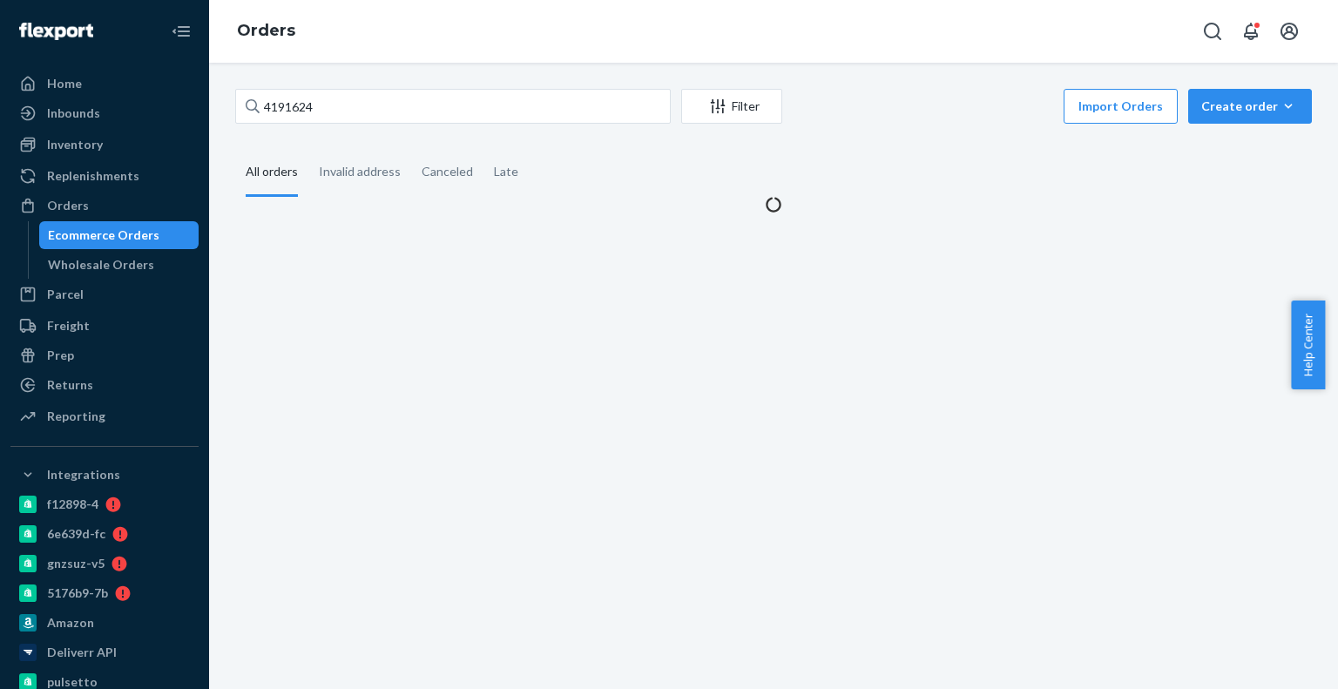
drag, startPoint x: 385, startPoint y: 139, endPoint x: 397, endPoint y: 104, distance: 36.9
click at [387, 138] on div "4191624 Filter Import Orders Create order Ecommerce order Removal order All ord…" at bounding box center [773, 151] width 1103 height 125
click at [397, 104] on input "4191624" at bounding box center [453, 106] width 436 height 35
paste input "215311"
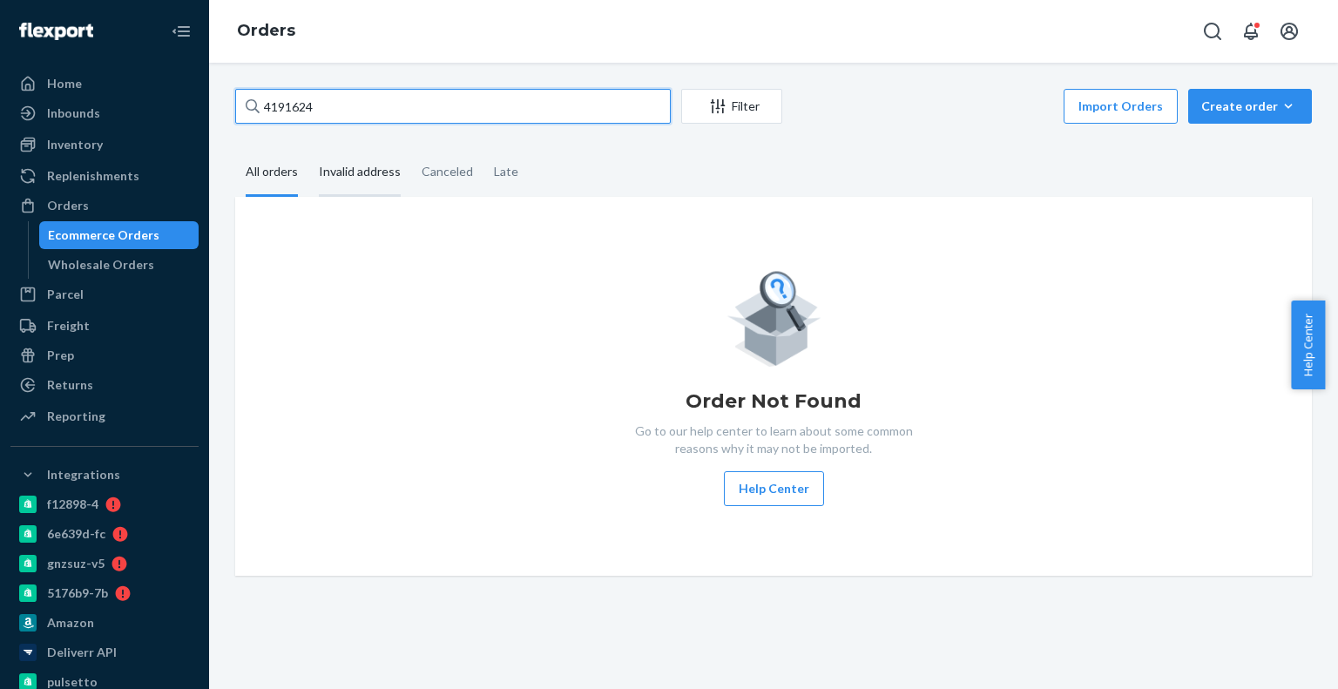
paste input "215311"
type input "4215311"
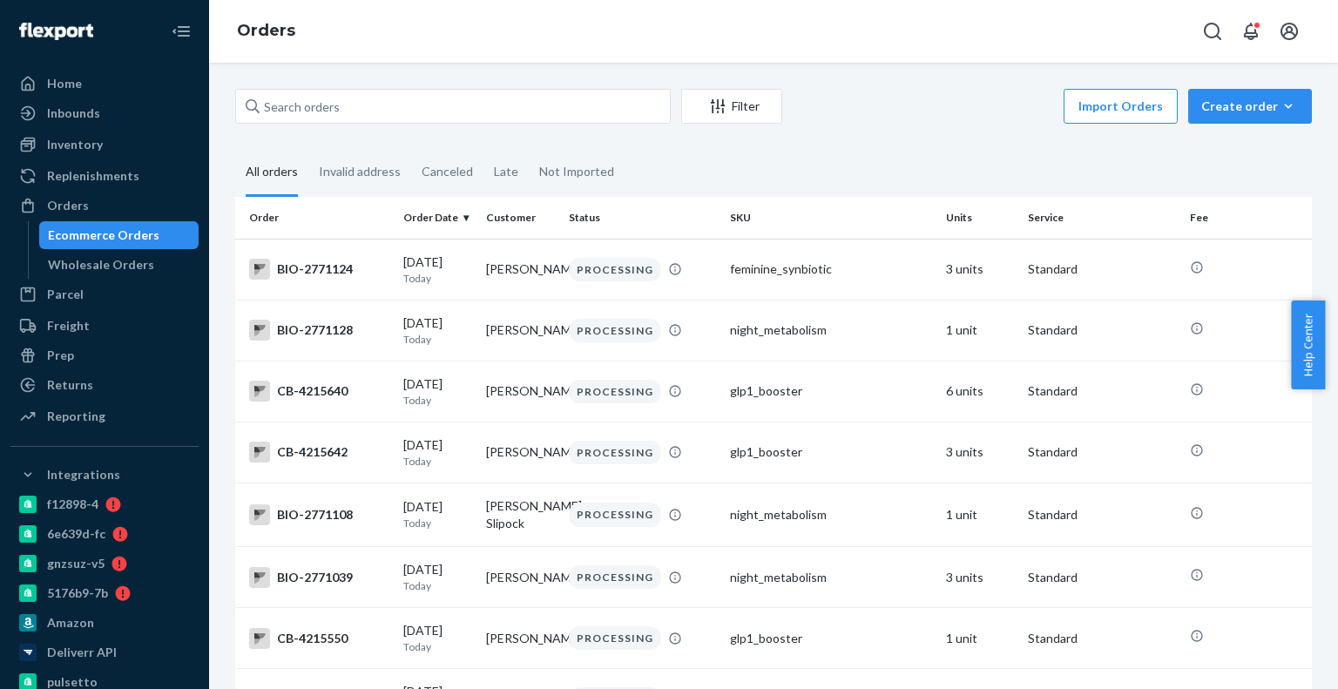
click at [466, 87] on div "Filter Import Orders Create order Ecommerce order Removal order All orders Inva…" at bounding box center [773, 376] width 1129 height 626
click at [463, 97] on input "text" at bounding box center [453, 106] width 436 height 35
paste input "4215311"
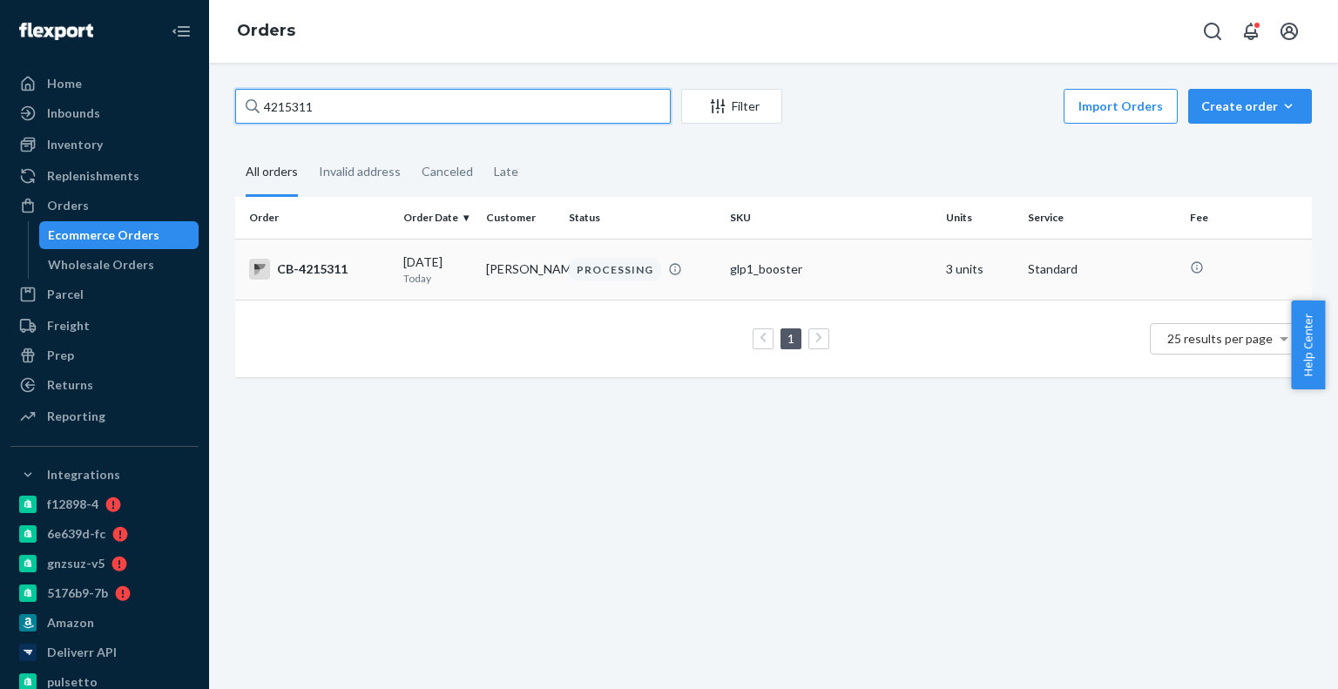
type input "4215311"
click at [522, 254] on td "Barbara Stanley" at bounding box center [520, 269] width 83 height 61
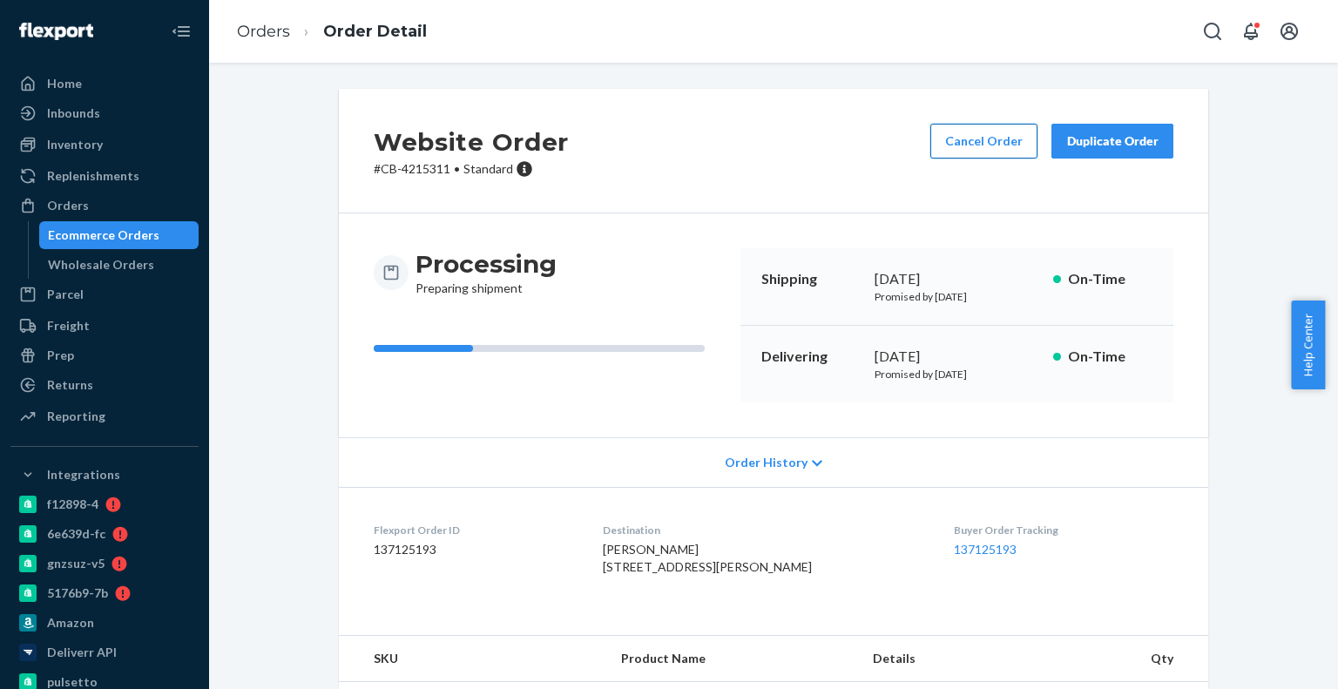
click at [974, 155] on button "Cancel Order" at bounding box center [983, 141] width 107 height 35
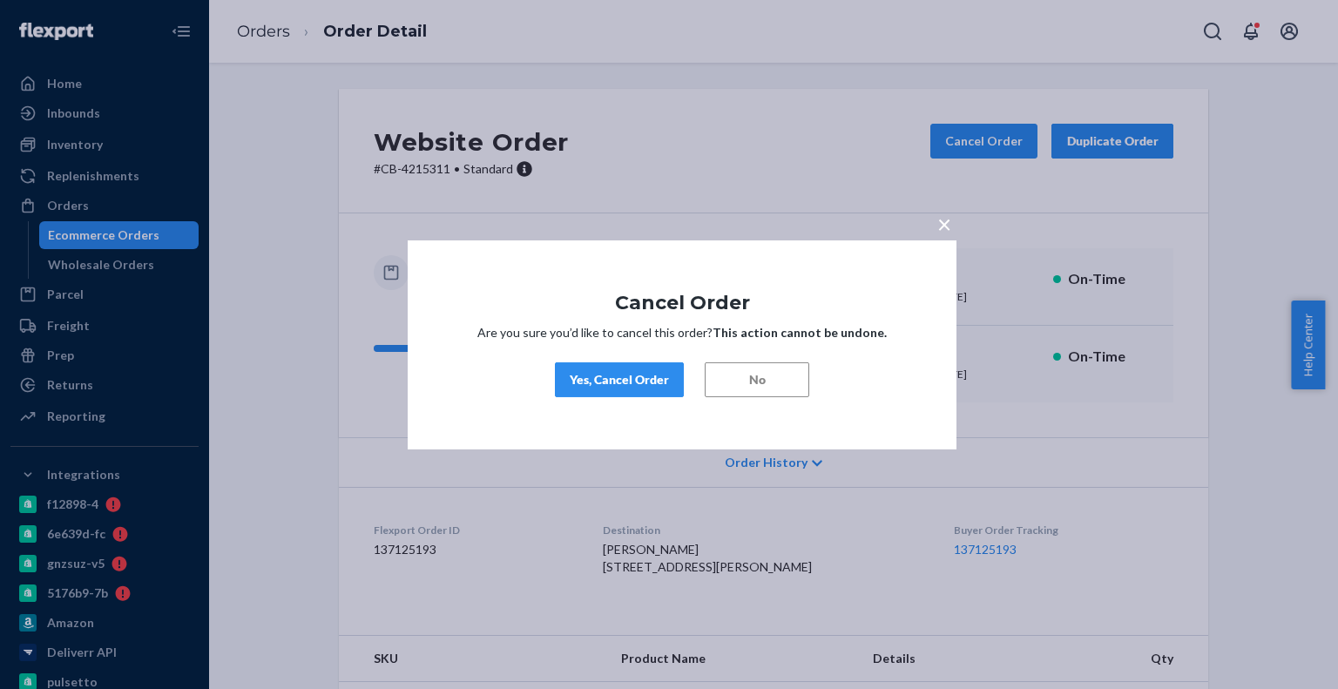
click at [615, 384] on div "Yes, Cancel Order" at bounding box center [619, 379] width 99 height 17
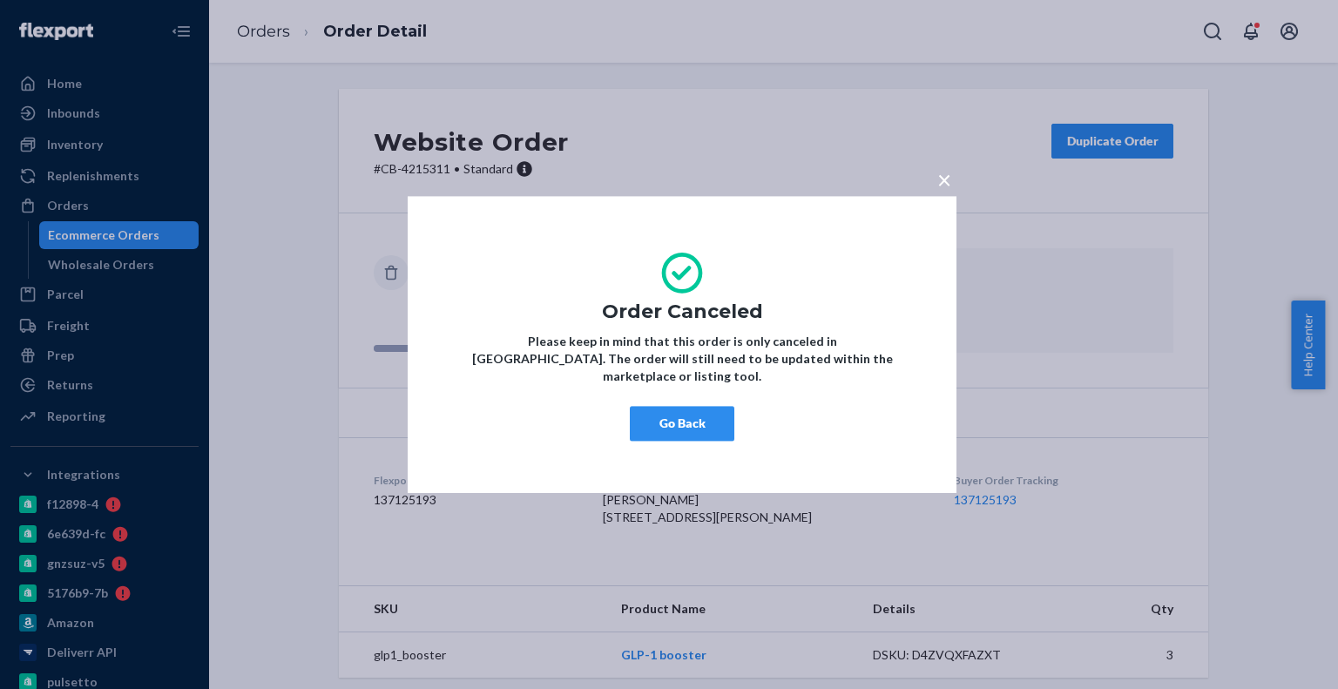
drag, startPoint x: 652, startPoint y: 403, endPoint x: 248, endPoint y: 319, distance: 412.0
click at [646, 406] on button "Go Back" at bounding box center [682, 423] width 105 height 35
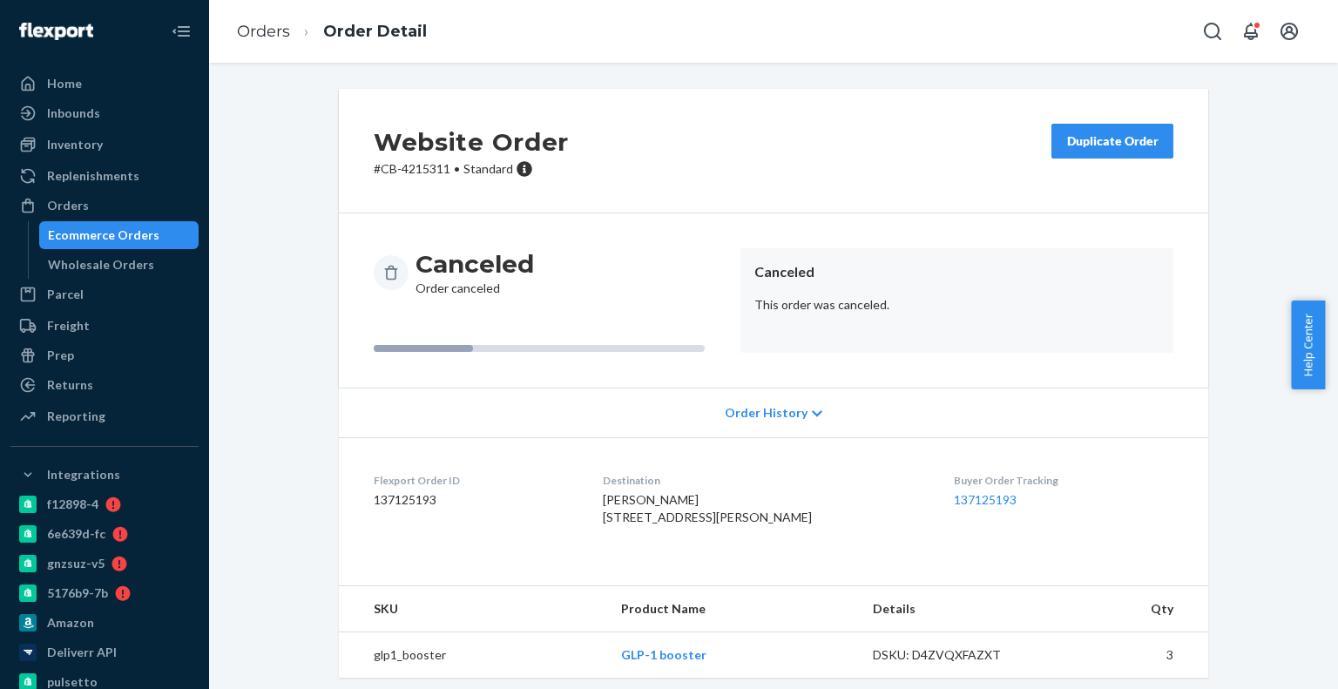
drag, startPoint x: 151, startPoint y: 236, endPoint x: 339, endPoint y: 83, distance: 242.7
click at [151, 236] on div "Ecommerce Orders" at bounding box center [104, 235] width 112 height 17
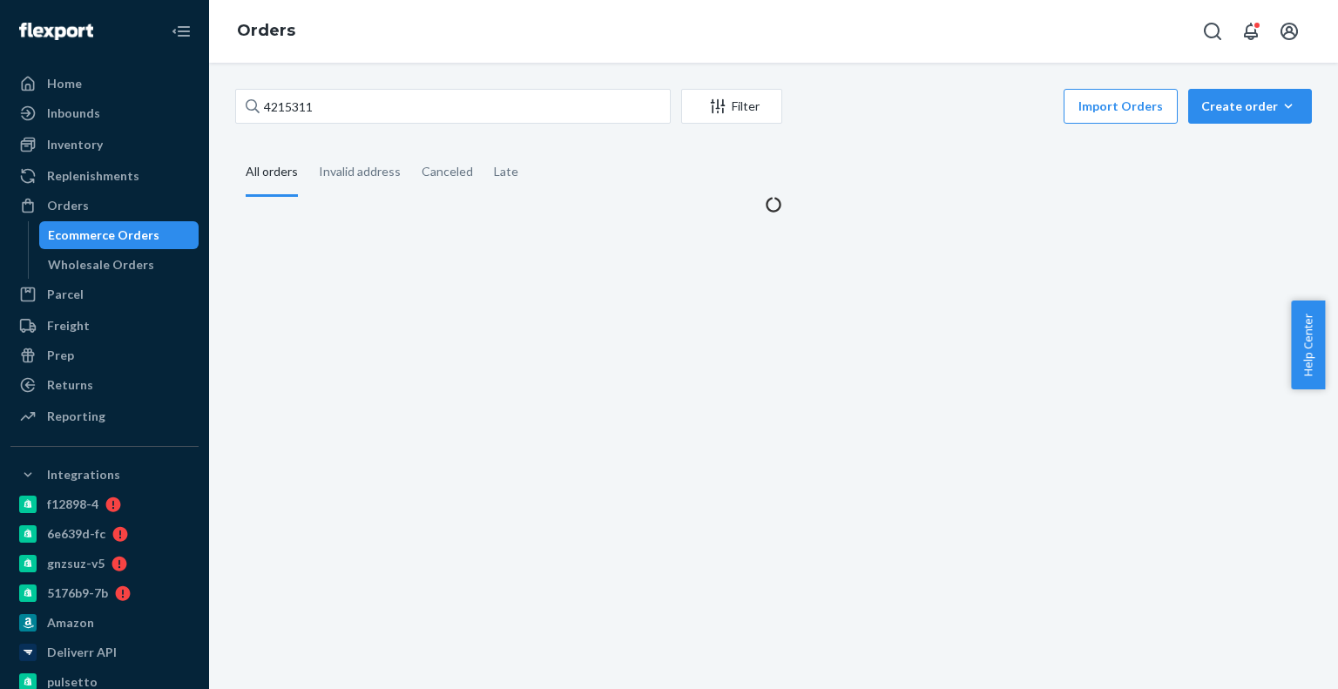
click at [339, 83] on div "4215311 Filter Import Orders Create order Ecommerce order Removal order All ord…" at bounding box center [773, 376] width 1129 height 626
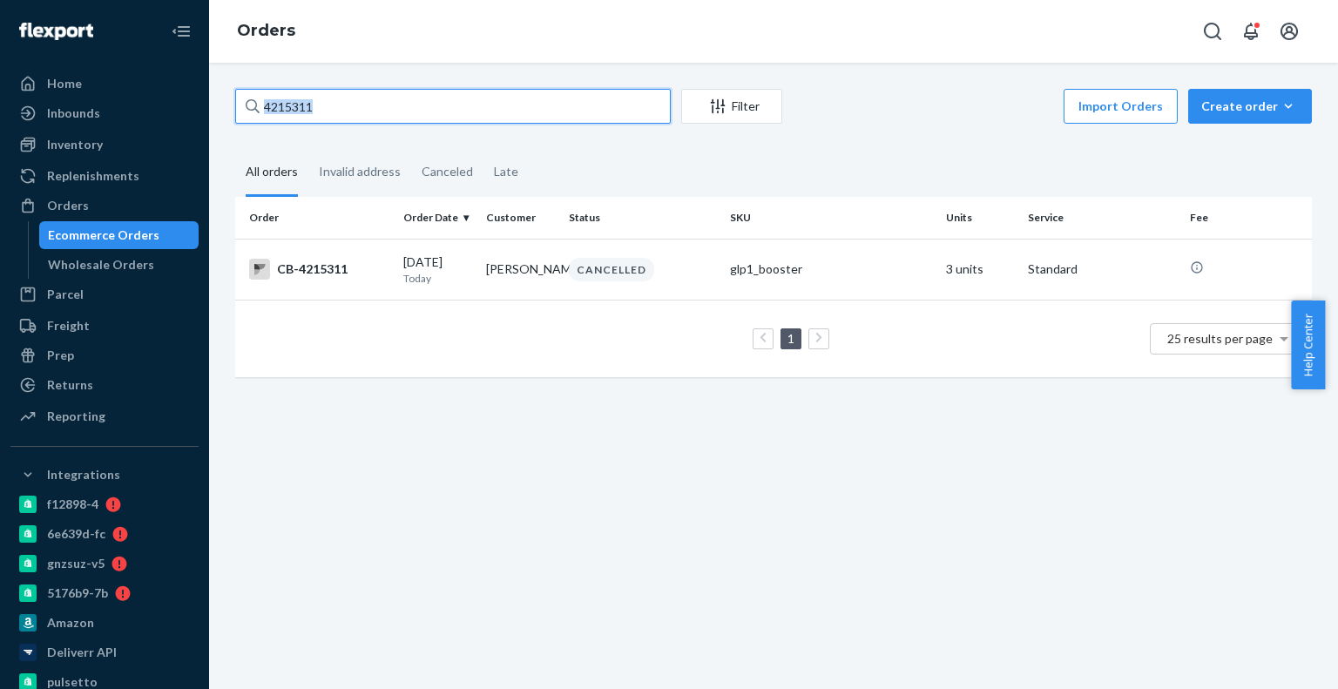
click at [344, 114] on input "4215311" at bounding box center [453, 106] width 436 height 35
paste input "119843"
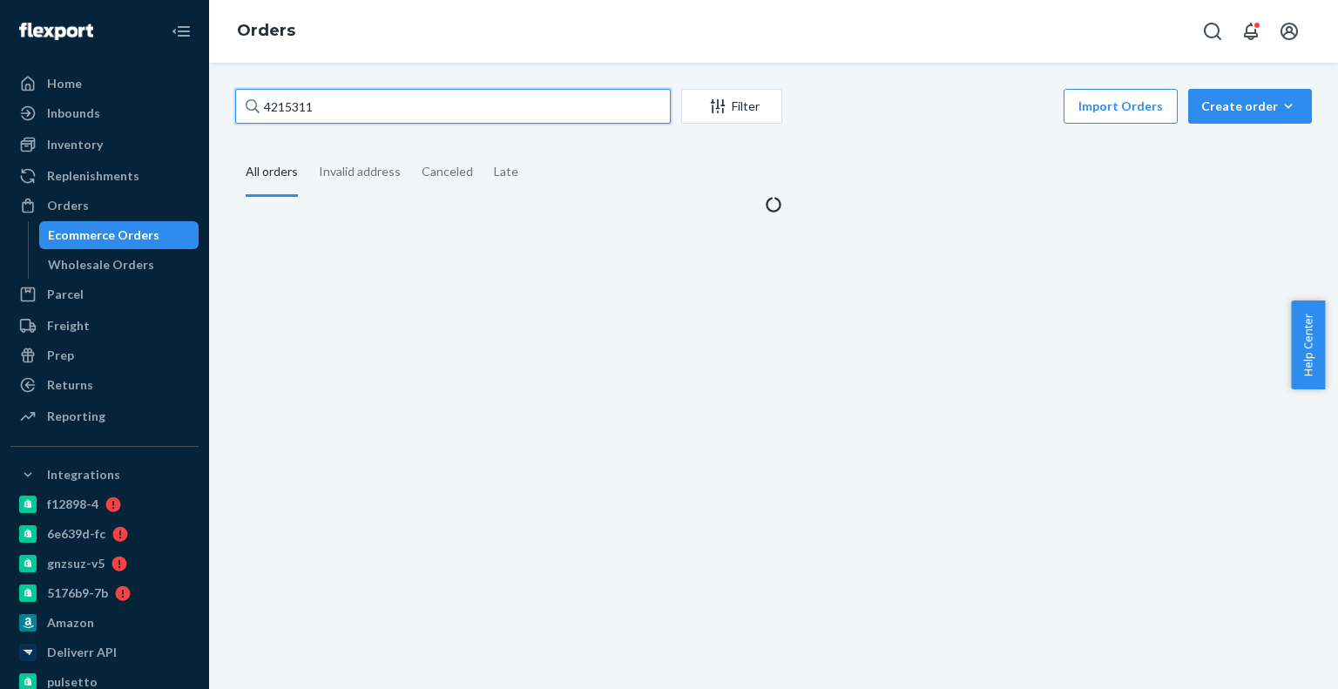
paste input "119843"
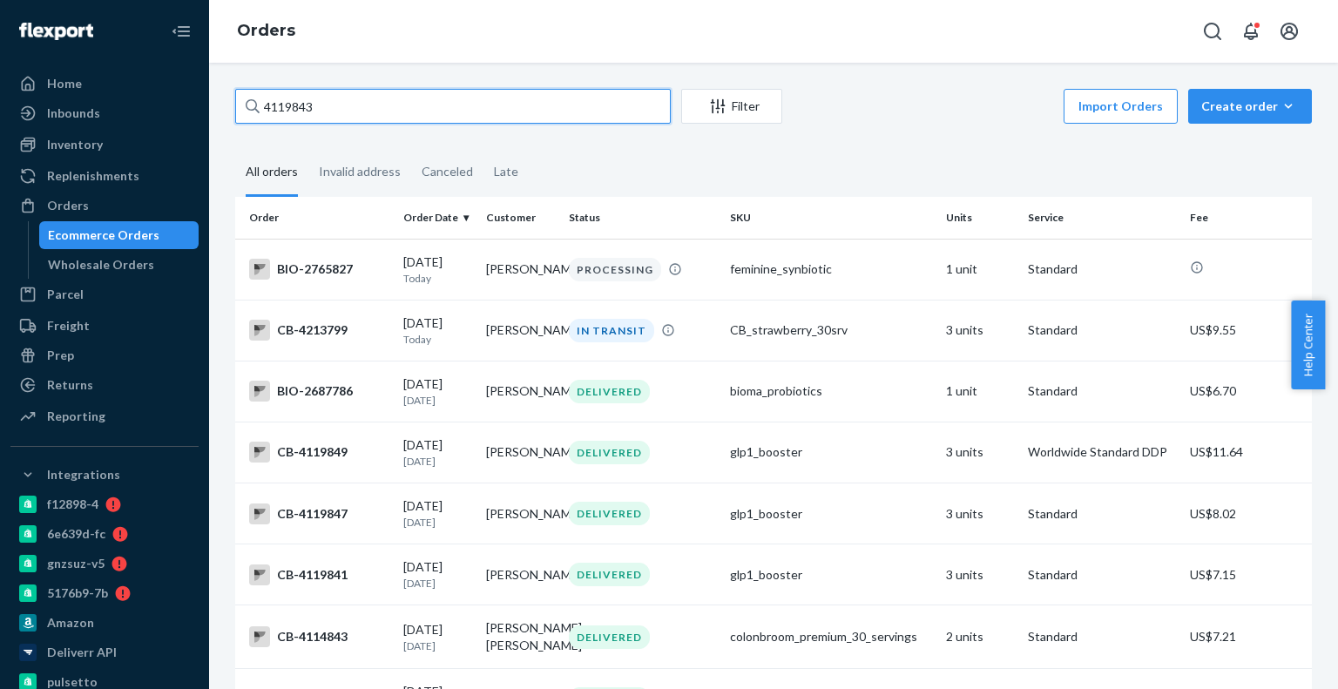
click at [344, 90] on input "4119843" at bounding box center [453, 106] width 436 height 35
paste input "Josiah Ober"
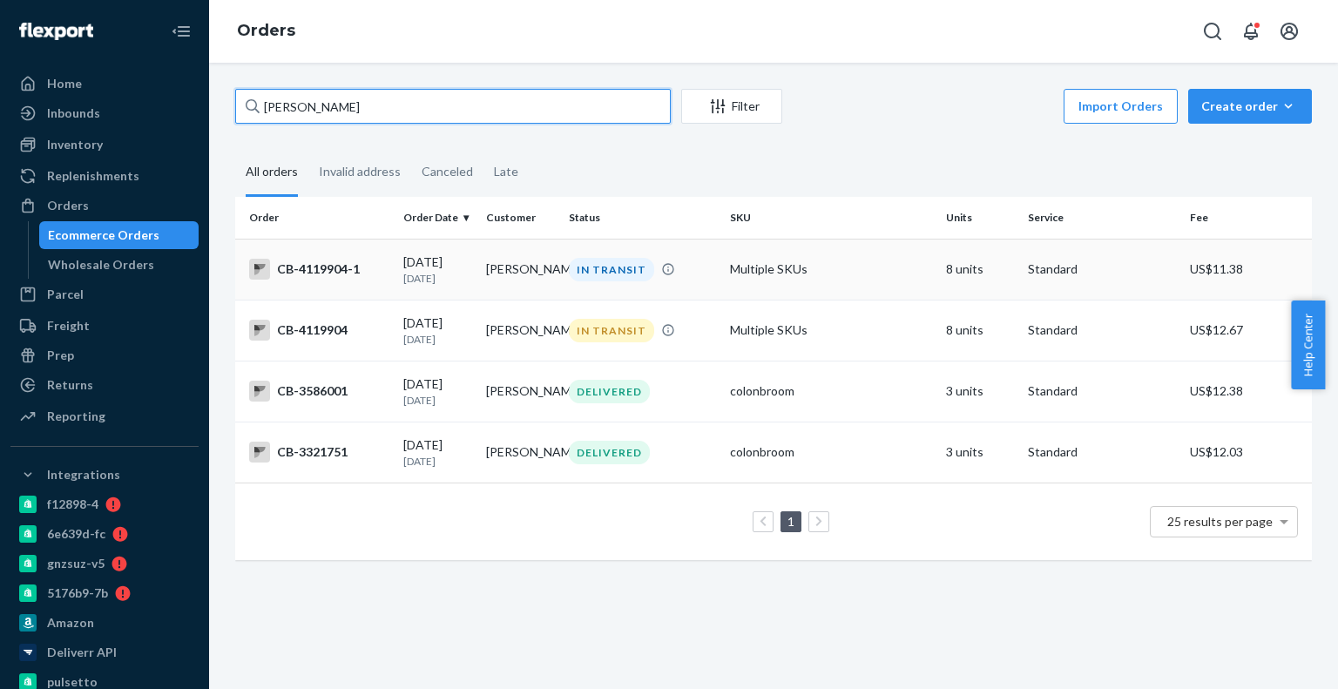
type input "Josiah Ober"
click at [527, 269] on td "Josiah Ober" at bounding box center [520, 269] width 83 height 61
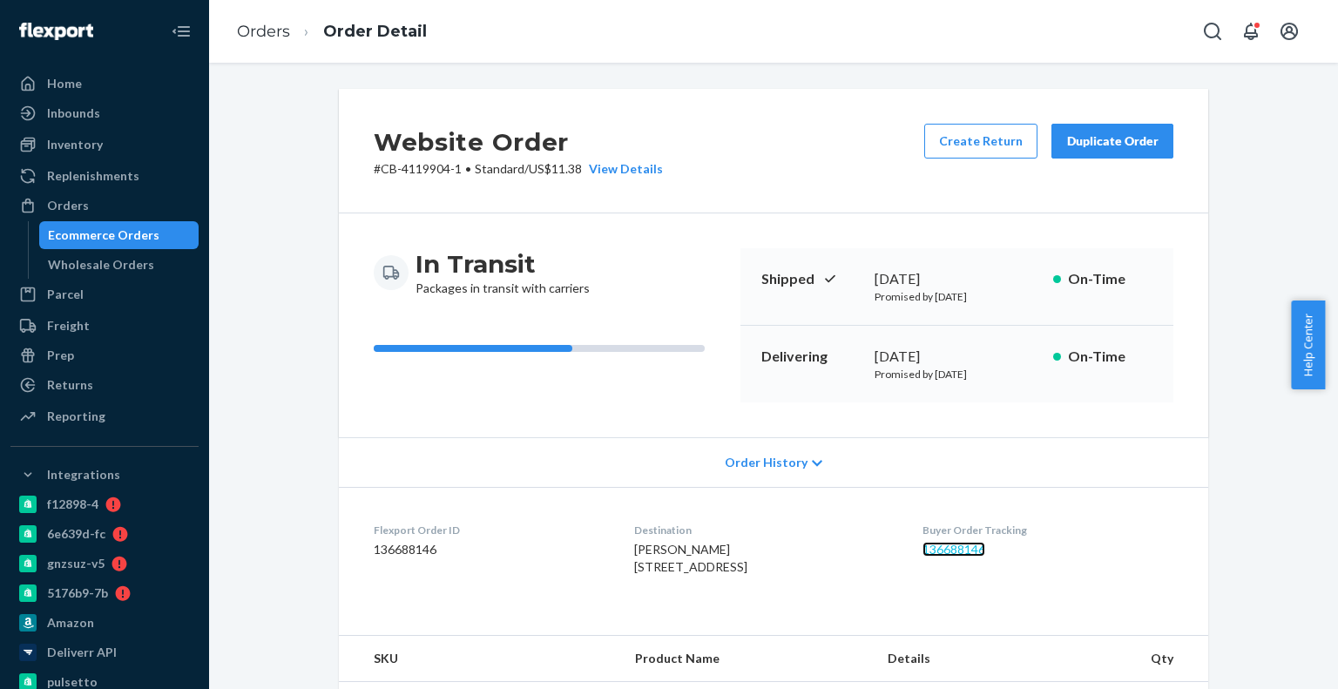
click at [973, 549] on link "136688146" at bounding box center [954, 549] width 63 height 15
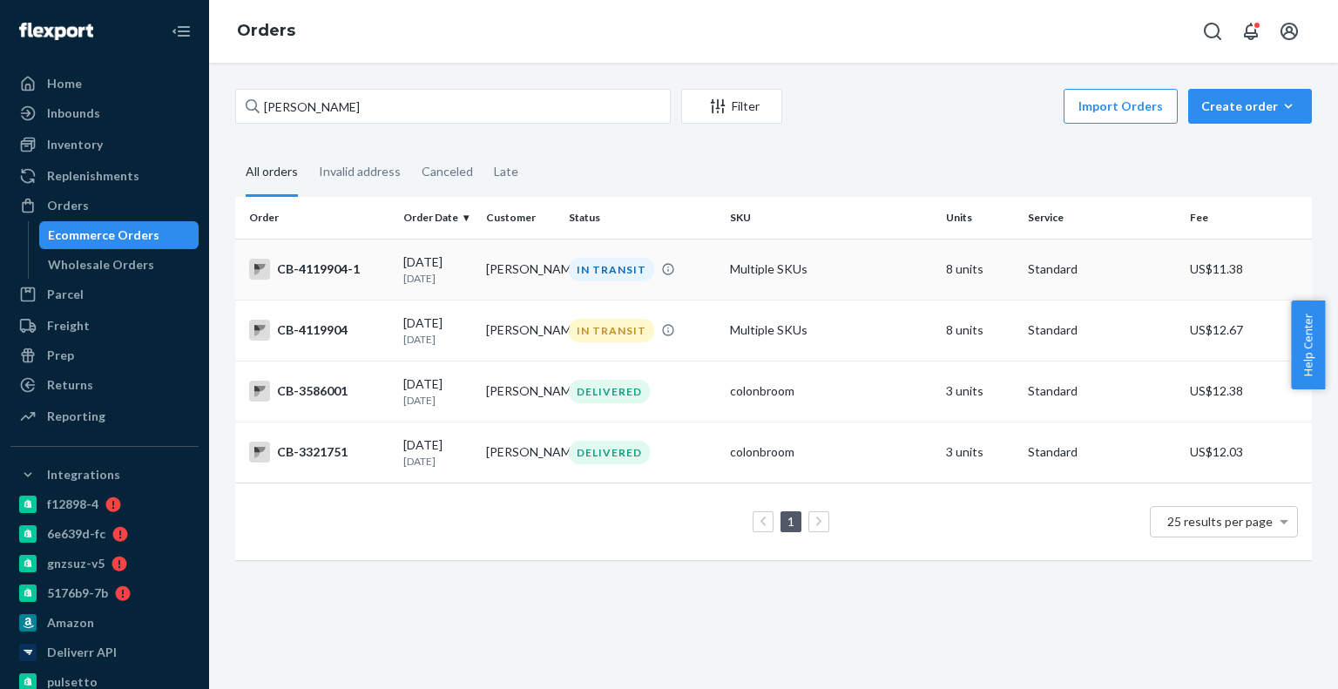
click at [411, 285] on td "09/14/2025 8 days ago" at bounding box center [437, 269] width 83 height 61
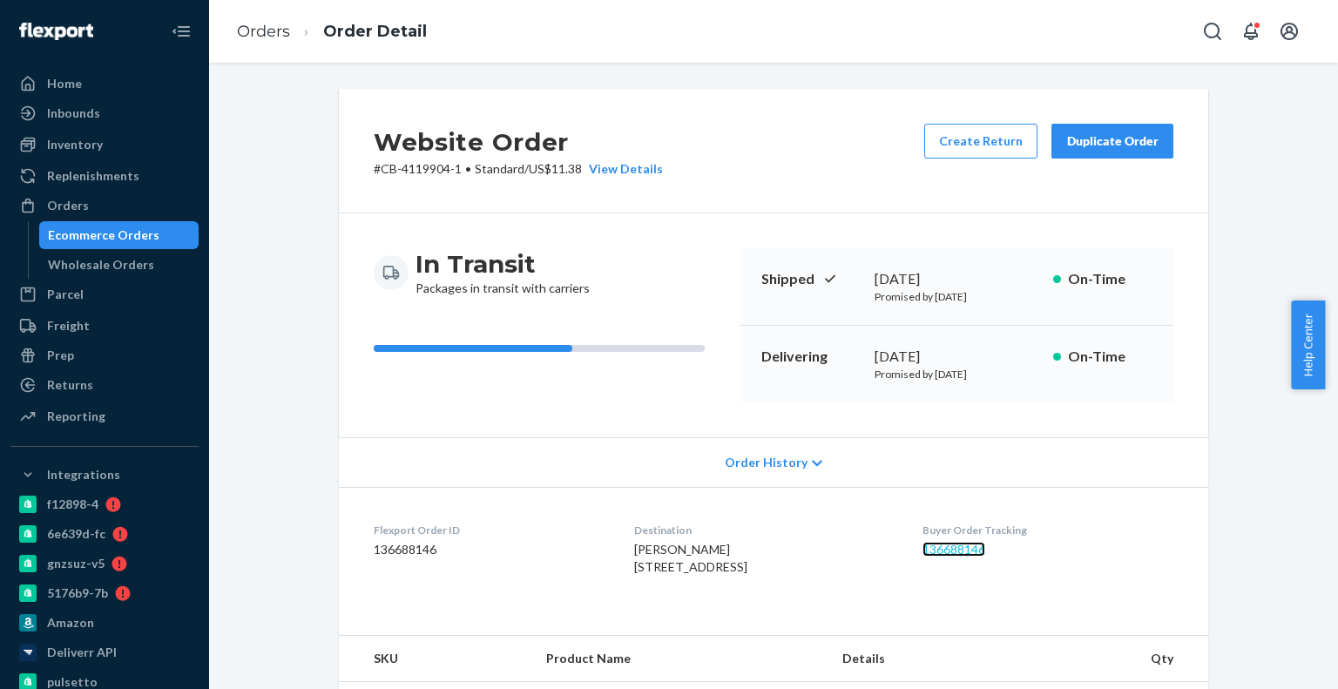
click at [943, 551] on link "136688146" at bounding box center [954, 549] width 63 height 15
click at [186, 236] on div "Home Inbounds Shipping Plans Problems Inventory Products Branded Packaging Repl…" at bounding box center [104, 344] width 209 height 689
click at [171, 243] on div "Ecommerce Orders" at bounding box center [119, 235] width 157 height 24
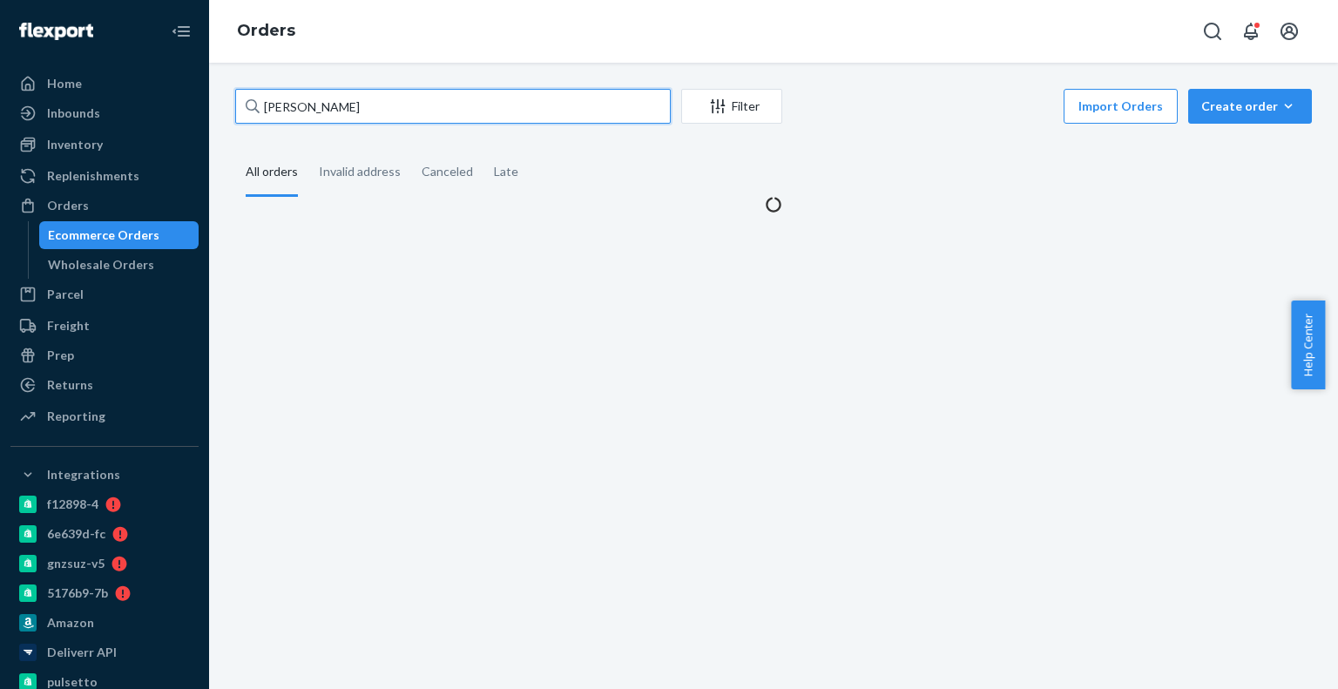
click at [342, 113] on input "Josiah Ober" at bounding box center [453, 106] width 436 height 35
paste input "4215089"
click at [342, 113] on input "Josiah Ober" at bounding box center [453, 106] width 436 height 35
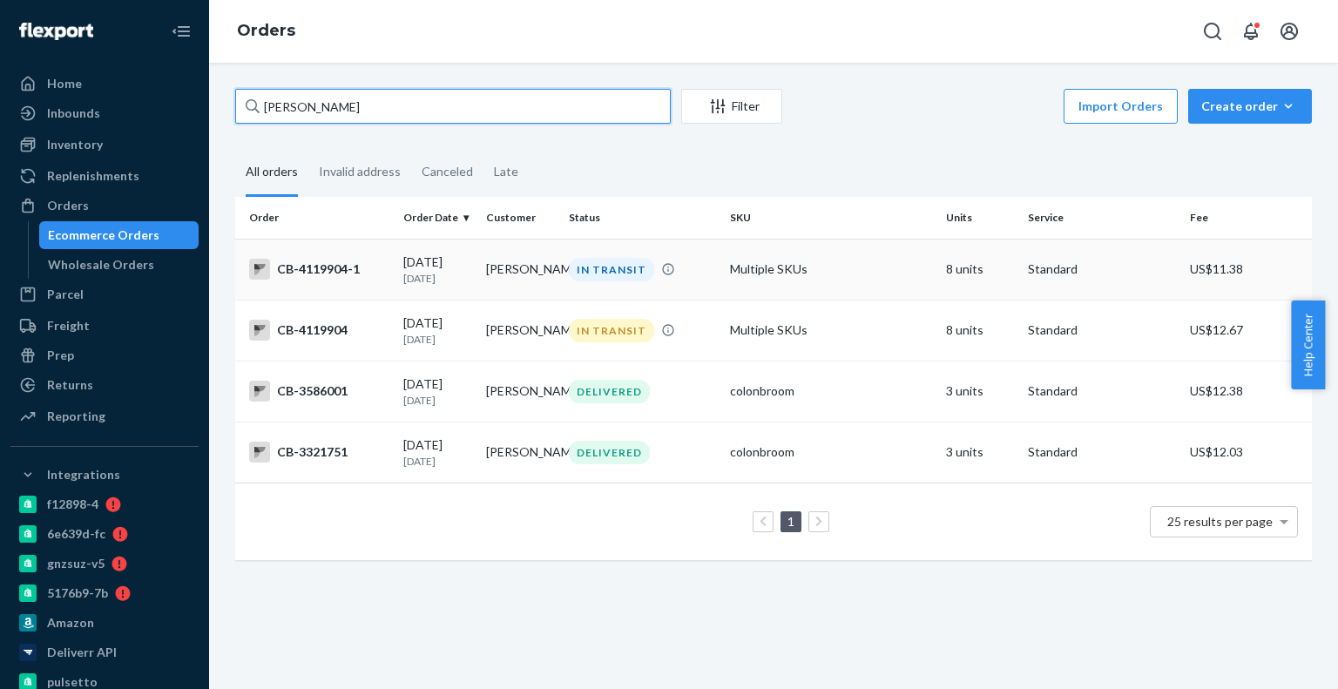
paste input "4215089"
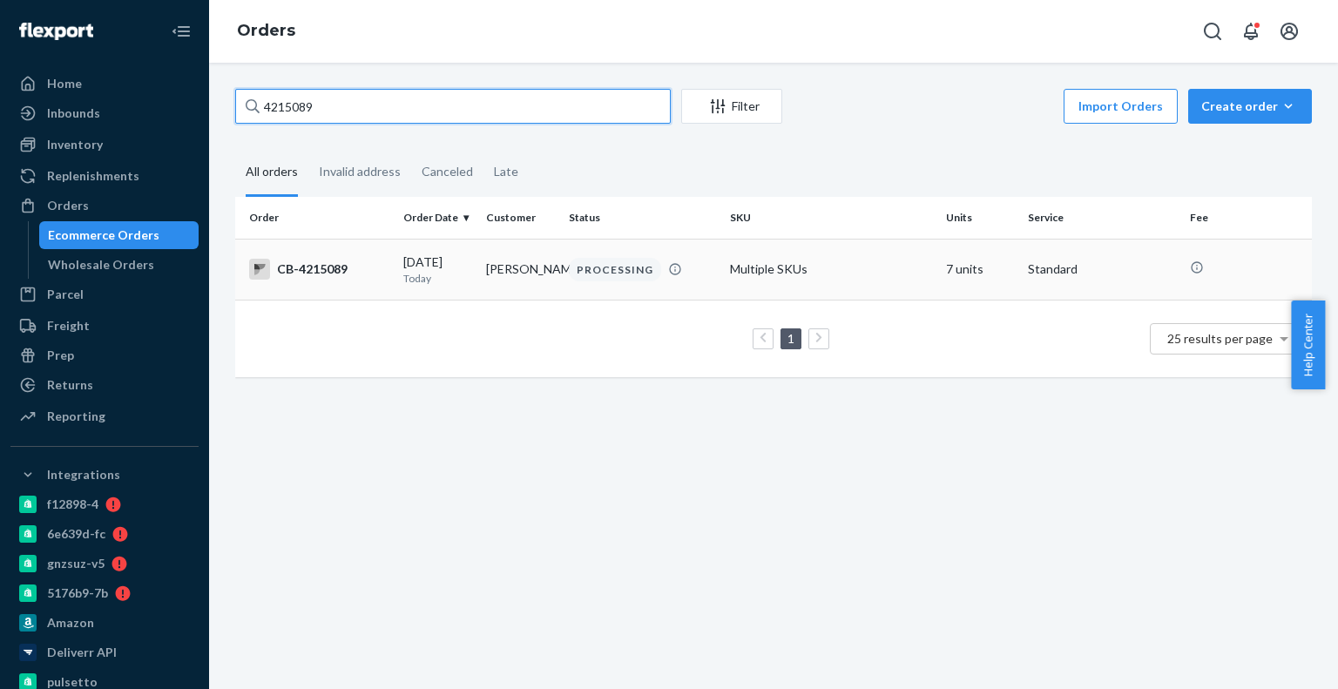
type input "4215089"
click at [496, 283] on td "Max Zech" at bounding box center [520, 269] width 83 height 61
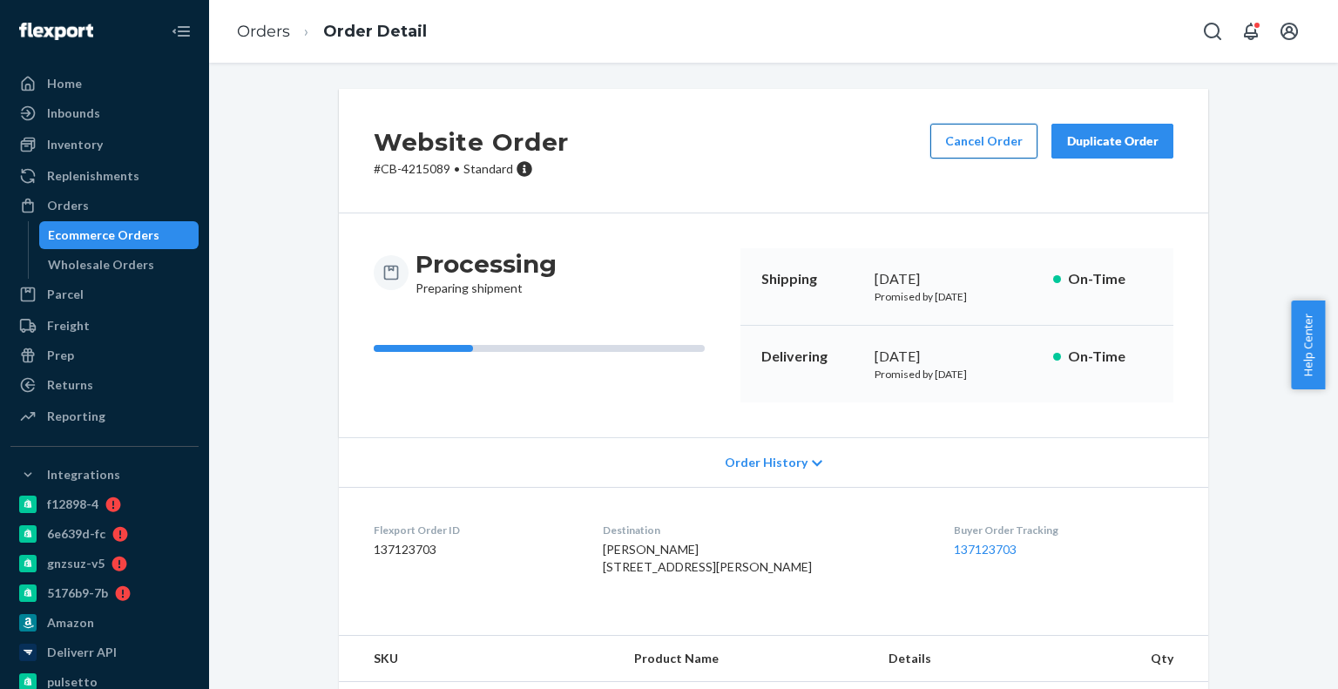
click at [1003, 128] on button "Cancel Order" at bounding box center [983, 141] width 107 height 35
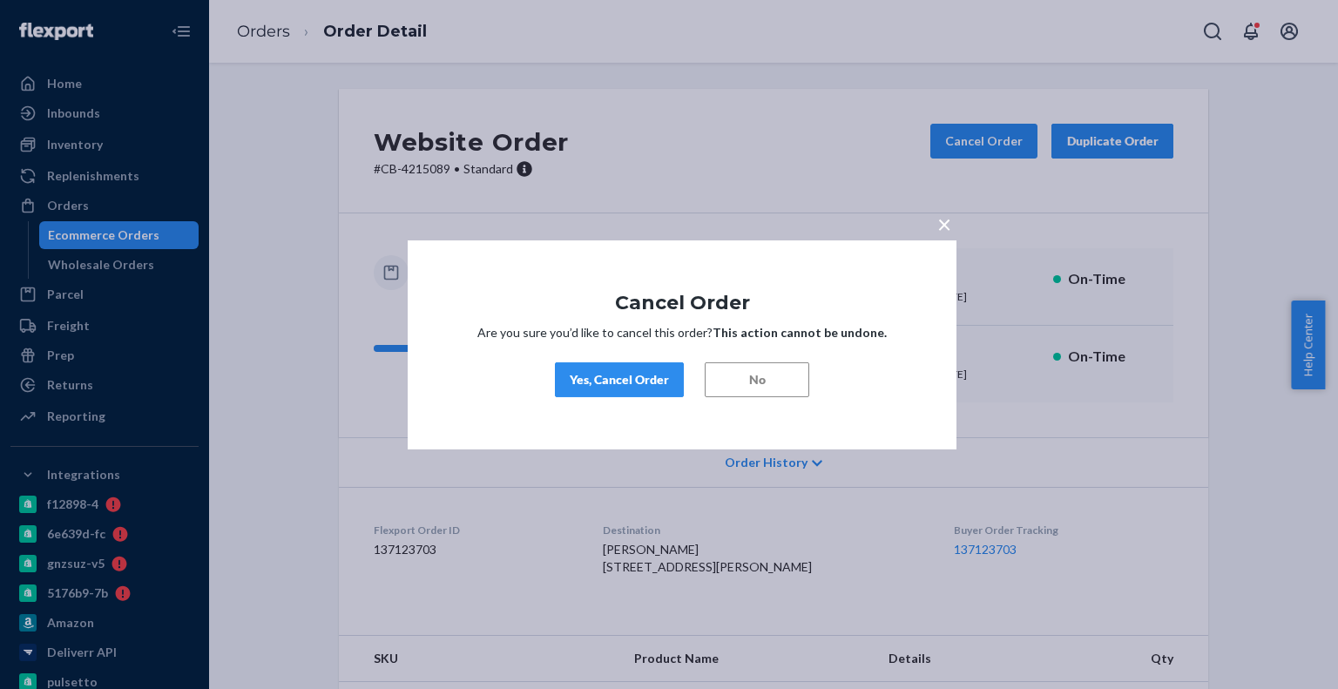
click at [646, 371] on div "Yes, Cancel Order" at bounding box center [619, 379] width 99 height 17
